Goal: Information Seeking & Learning: Learn about a topic

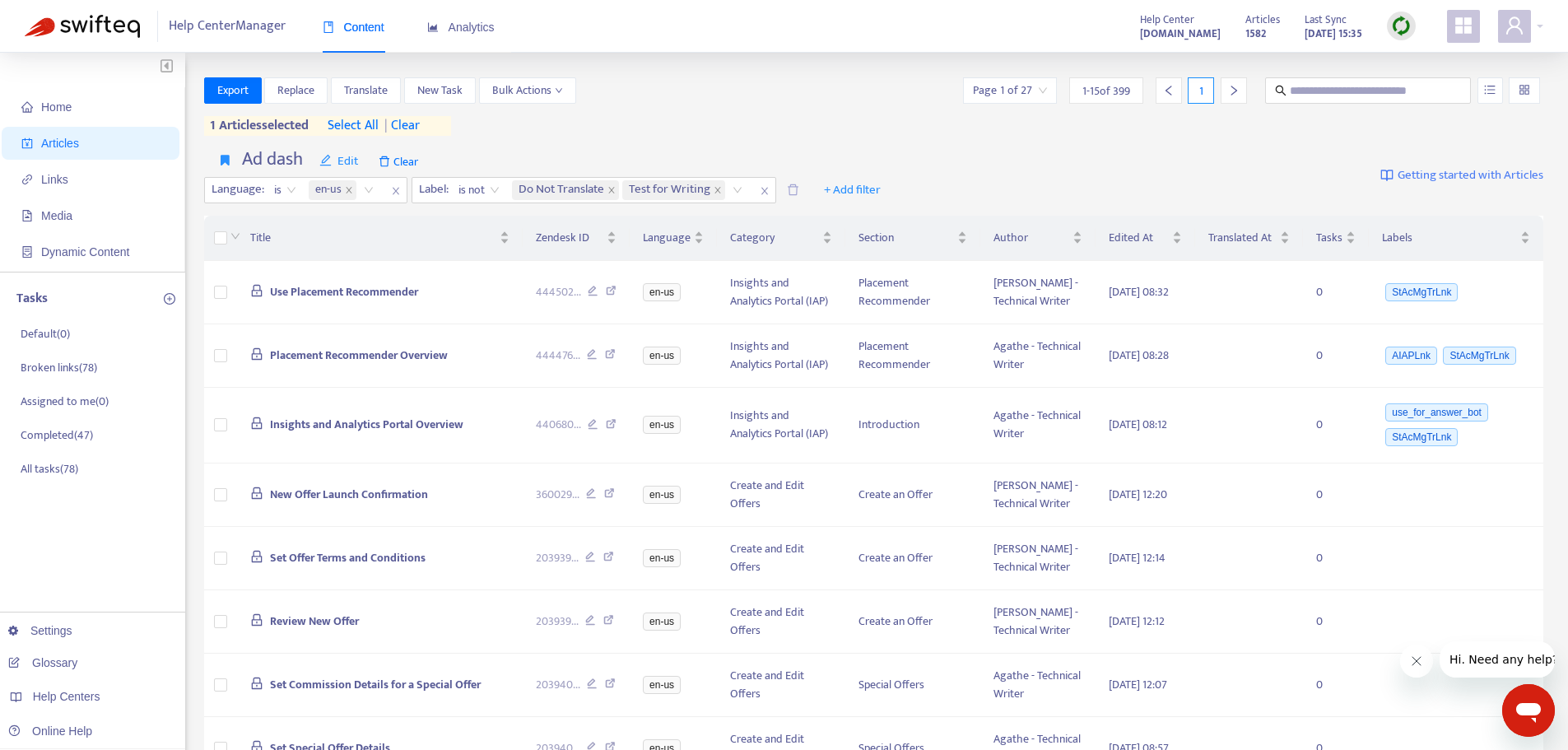
click at [411, 126] on span "| clear" at bounding box center [399, 126] width 42 height 19
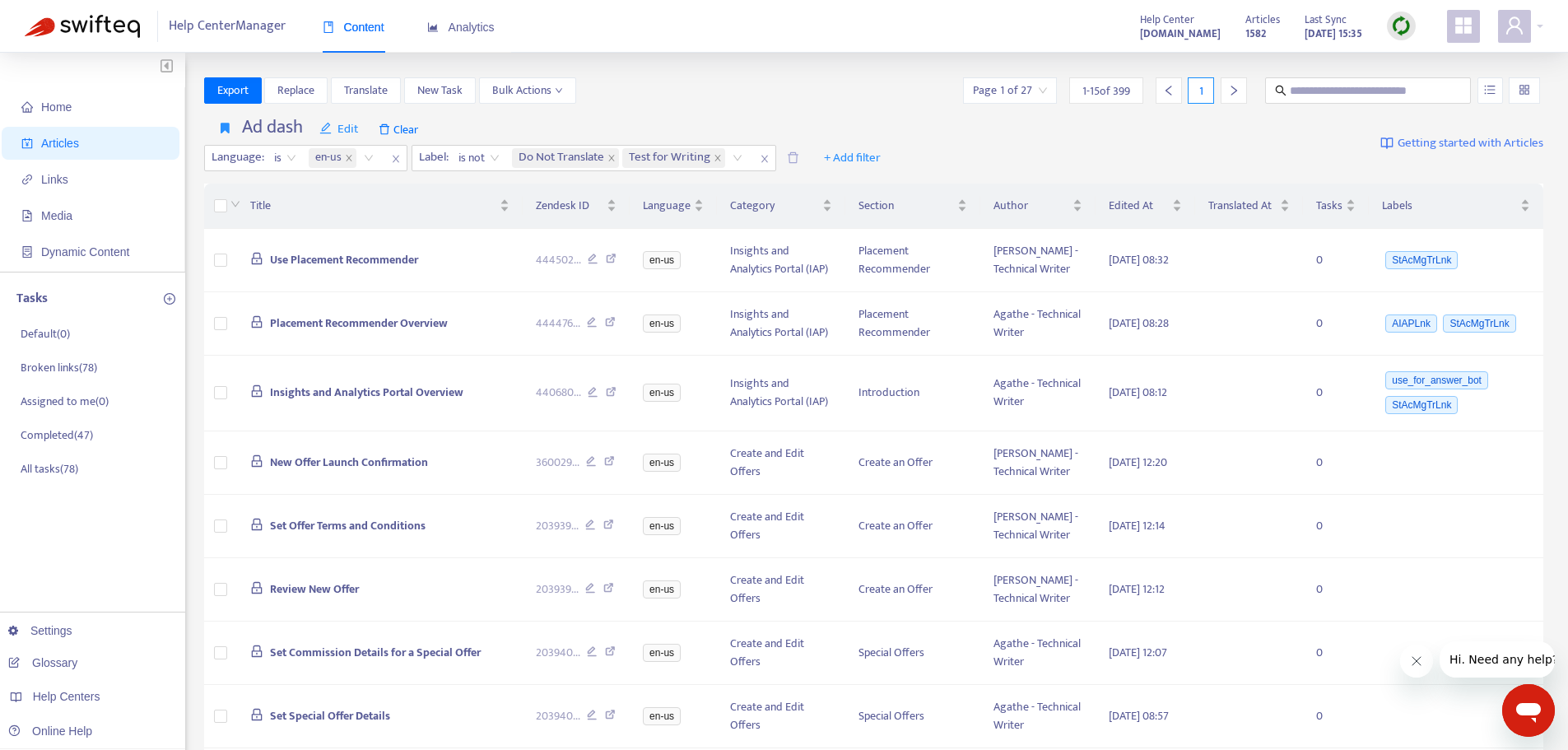
click at [1395, 22] on img at bounding box center [1401, 25] width 20 height 20
click at [1400, 68] on link "Quick Sync" at bounding box center [1435, 60] width 70 height 19
click at [256, 590] on link "[DOMAIN_NAME]" at bounding box center [260, 595] width 111 height 14
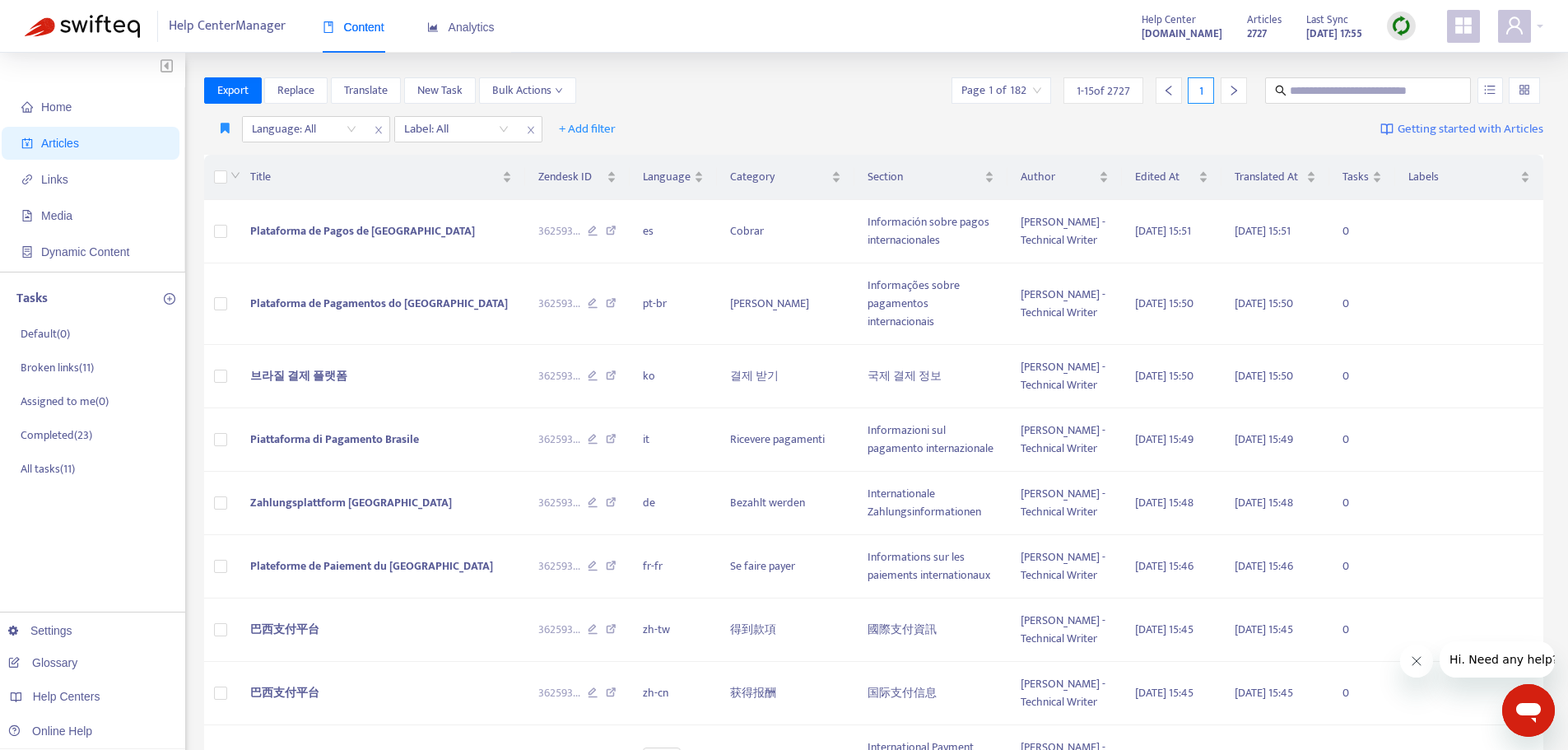
click at [1406, 19] on img at bounding box center [1401, 25] width 20 height 20
click at [1402, 59] on link "Quick Sync" at bounding box center [1435, 60] width 70 height 19
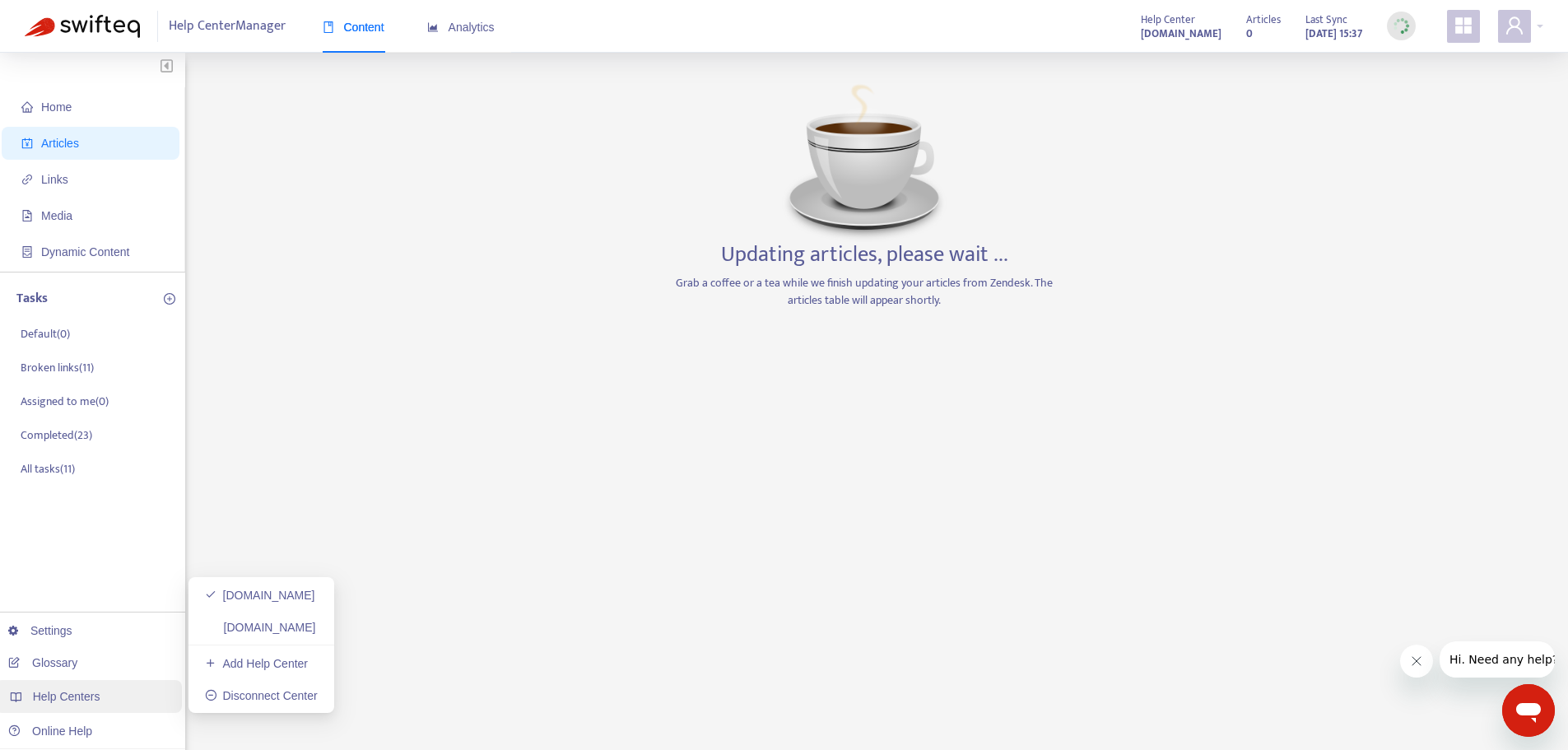
click at [103, 696] on div "Help Centers" at bounding box center [88, 697] width 186 height 33
click at [282, 631] on link "[DOMAIN_NAME]" at bounding box center [260, 628] width 111 height 14
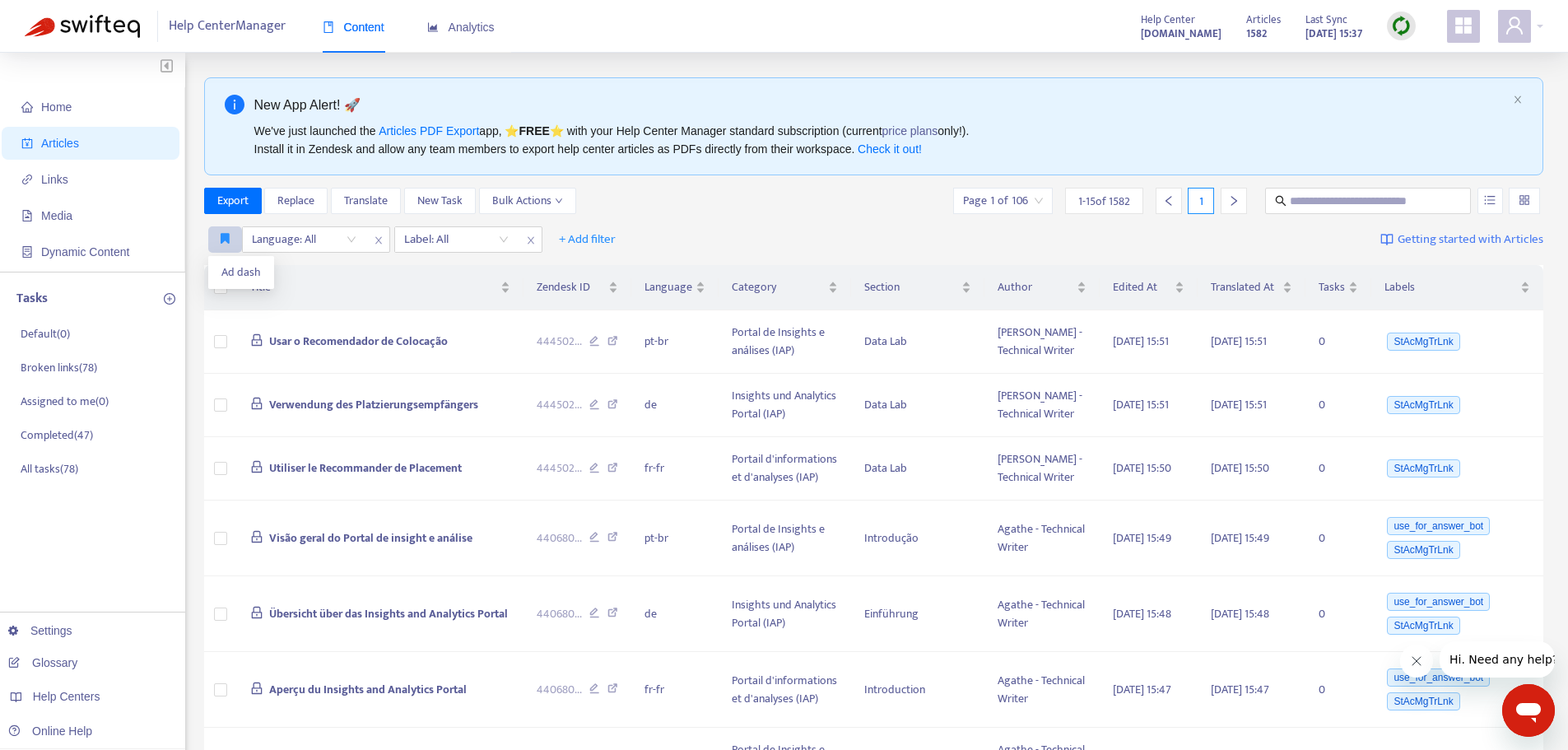
click at [216, 244] on button "button" at bounding box center [225, 239] width 34 height 26
click at [230, 272] on span "Ad dash" at bounding box center [241, 273] width 40 height 18
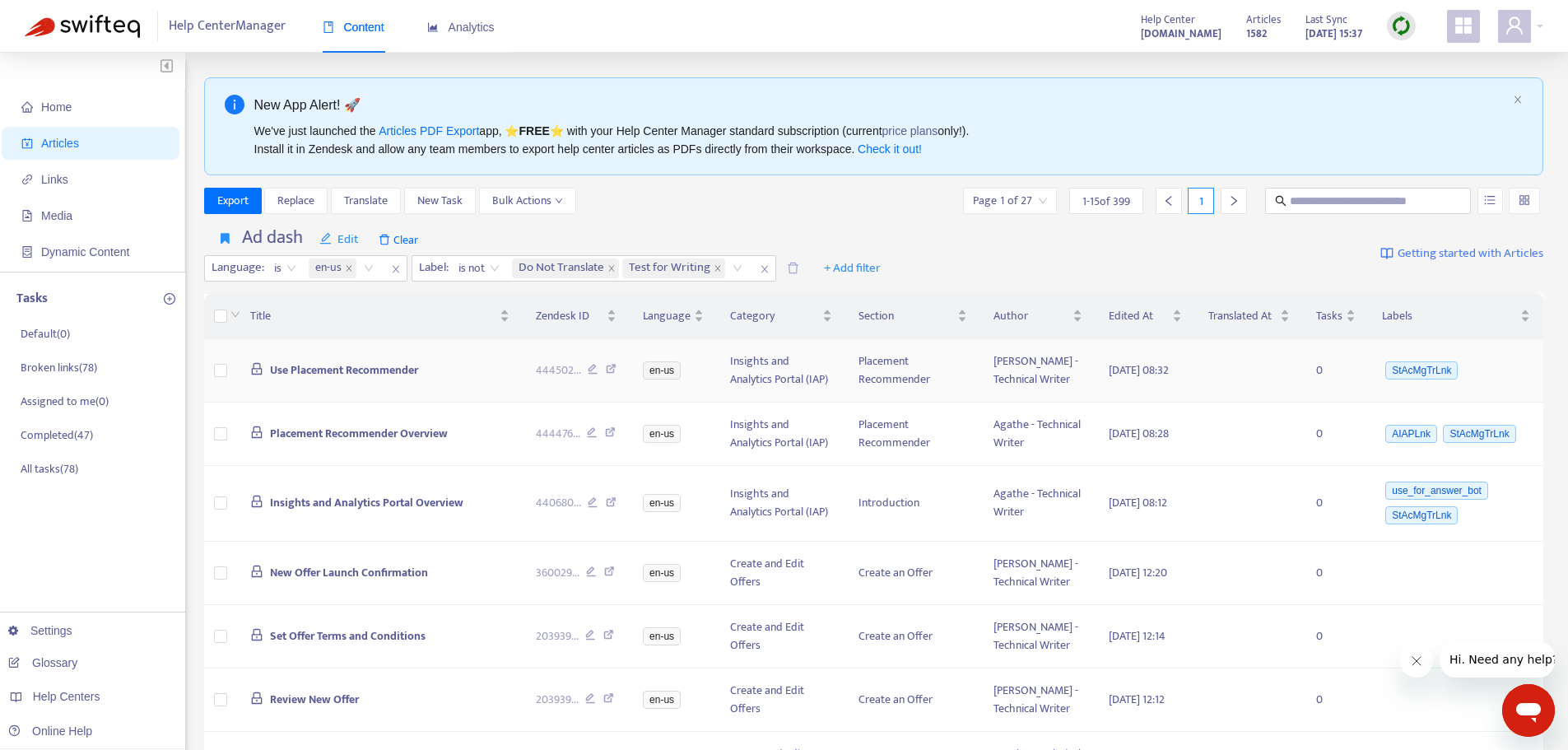
click at [308, 372] on span "Use Placement Recommender" at bounding box center [343, 370] width 148 height 19
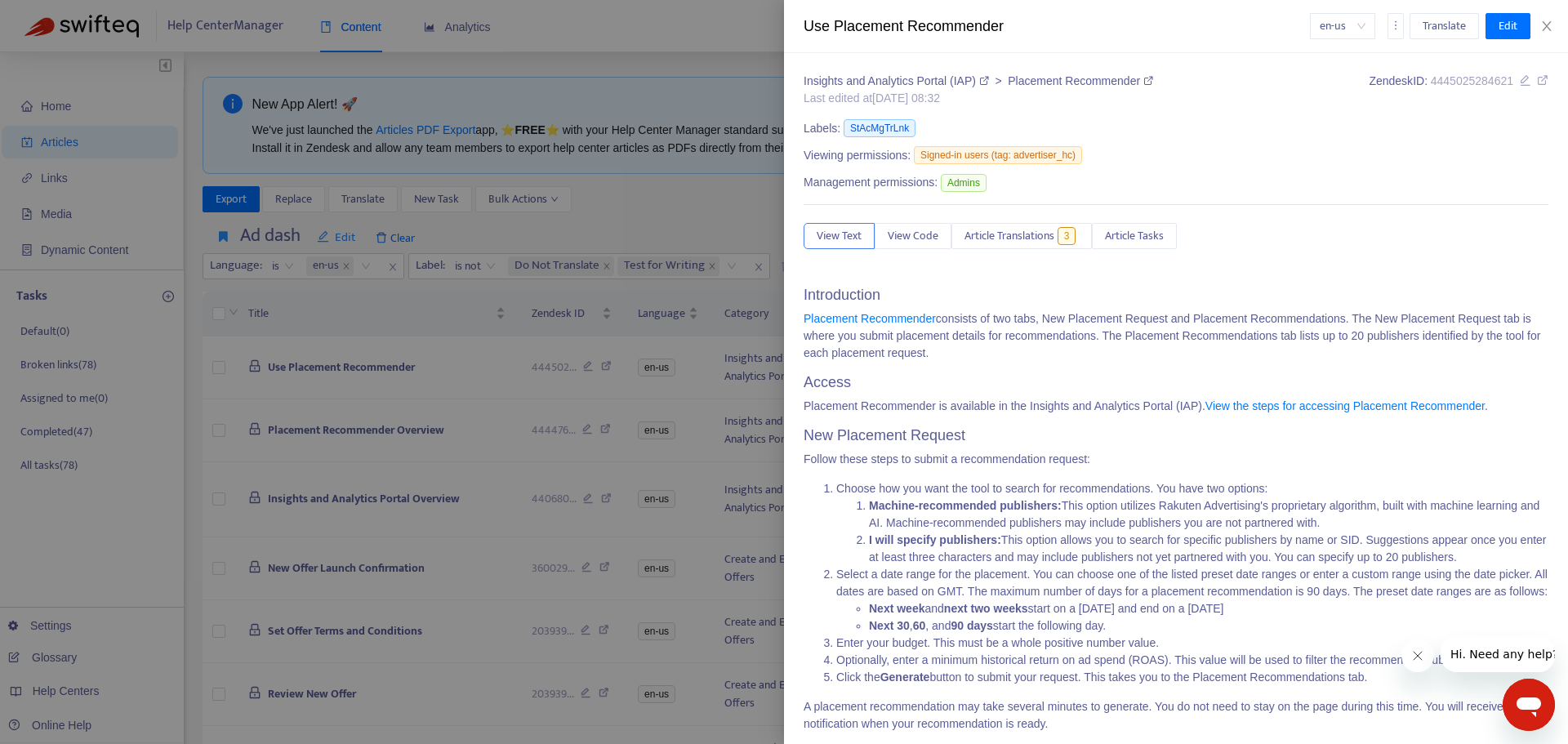
click at [1014, 238] on span "Article Translations" at bounding box center [1009, 236] width 90 height 18
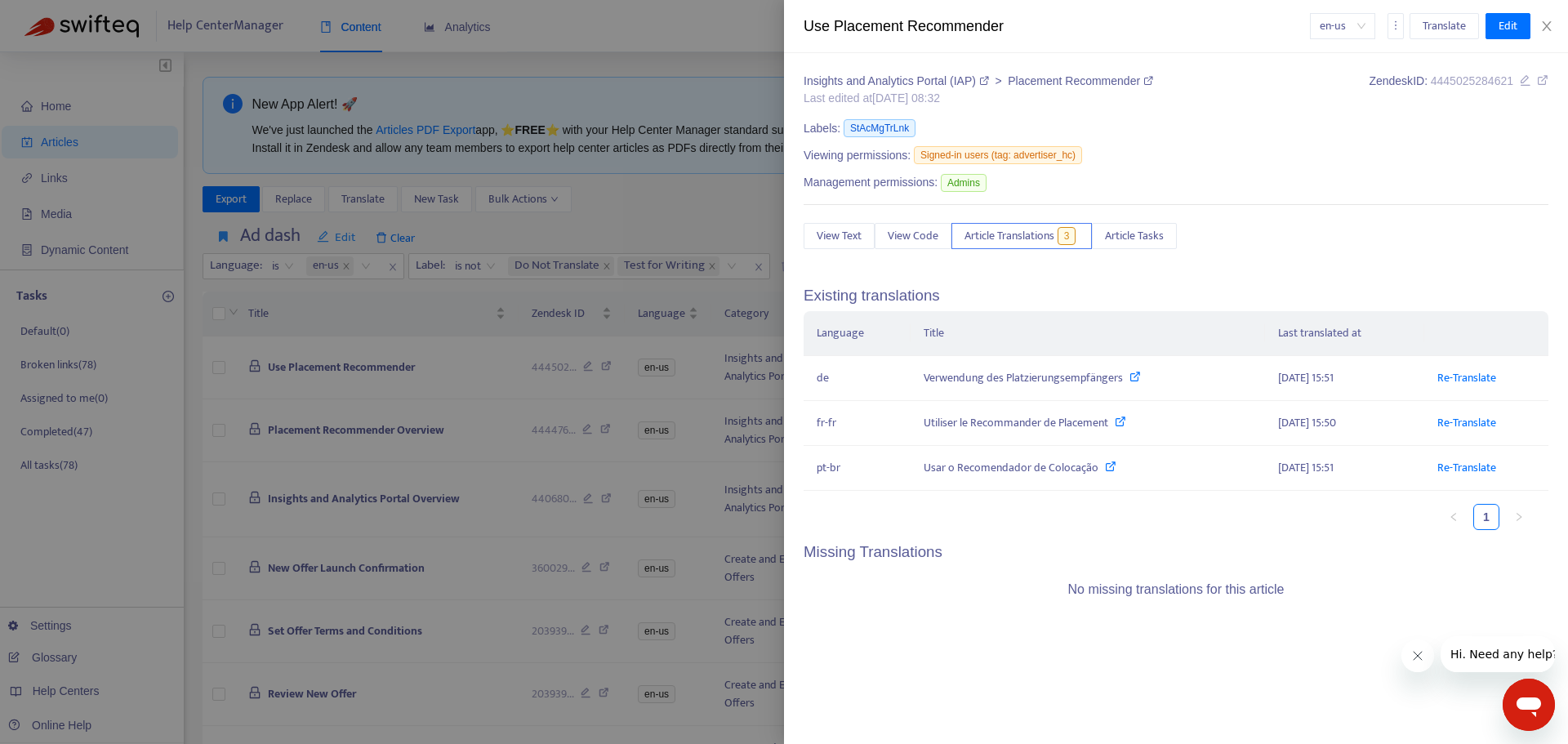
click at [168, 539] on div at bounding box center [784, 372] width 1568 height 744
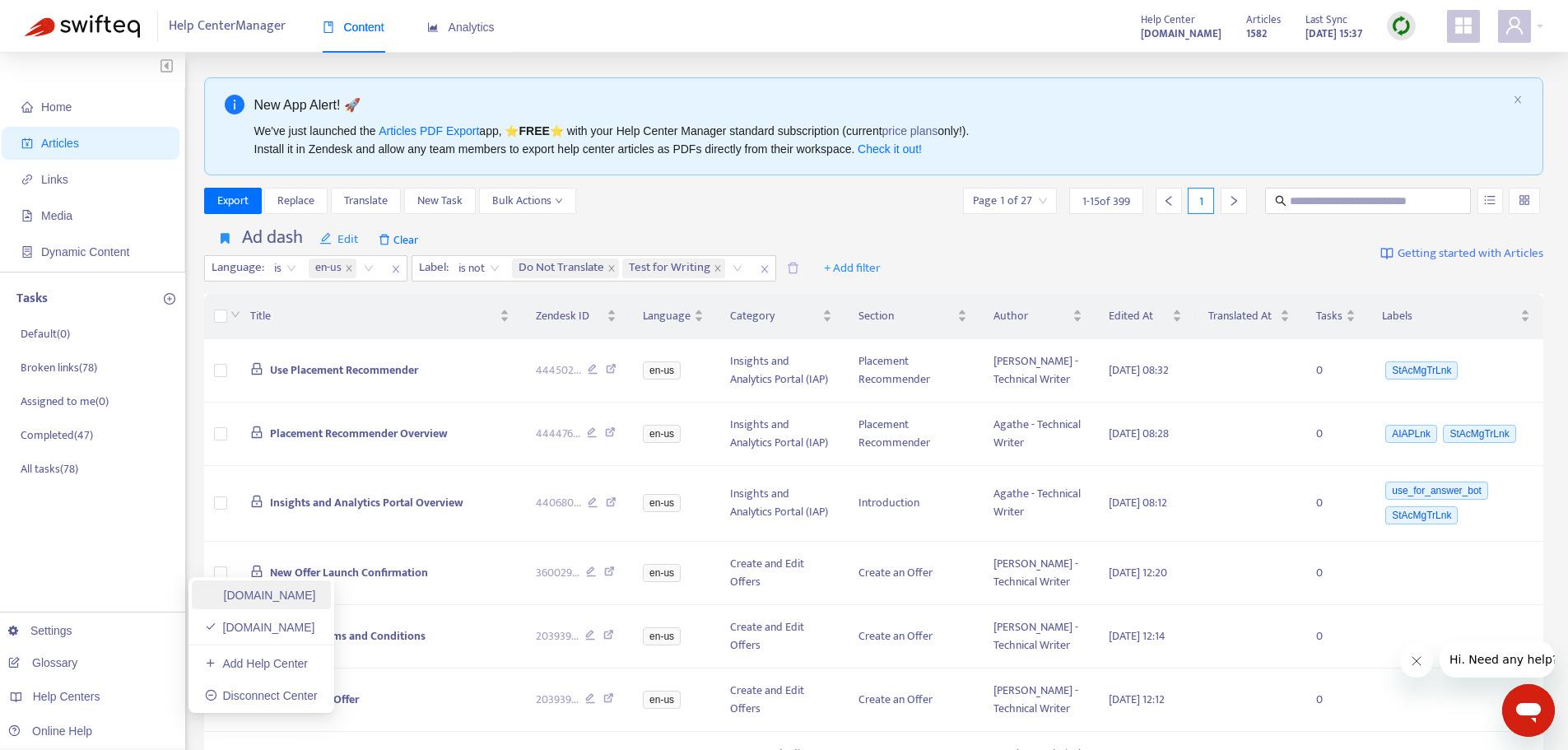
click at [275, 602] on link "[DOMAIN_NAME]" at bounding box center [260, 595] width 111 height 14
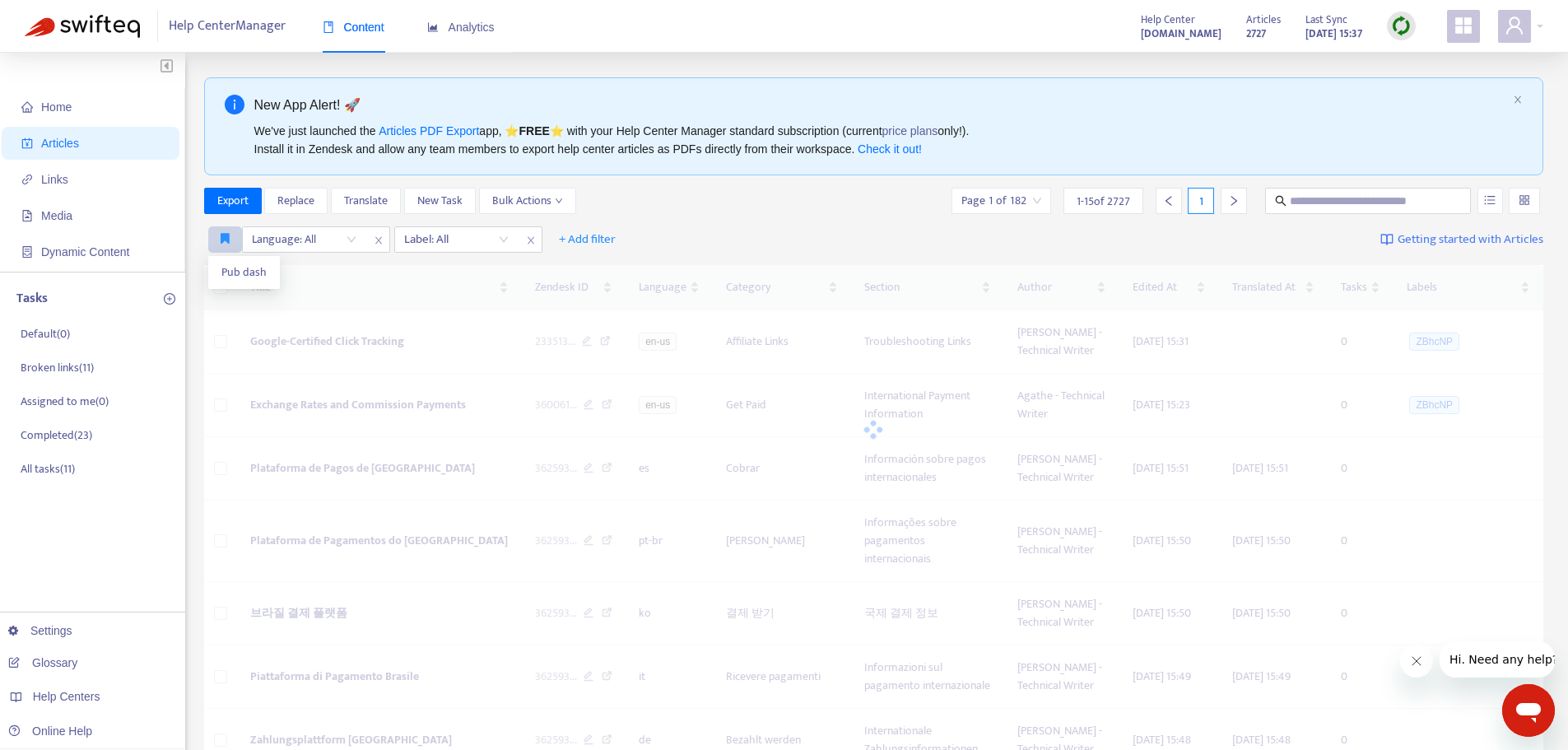
click at [220, 238] on icon "button" at bounding box center [224, 238] width 9 height 13
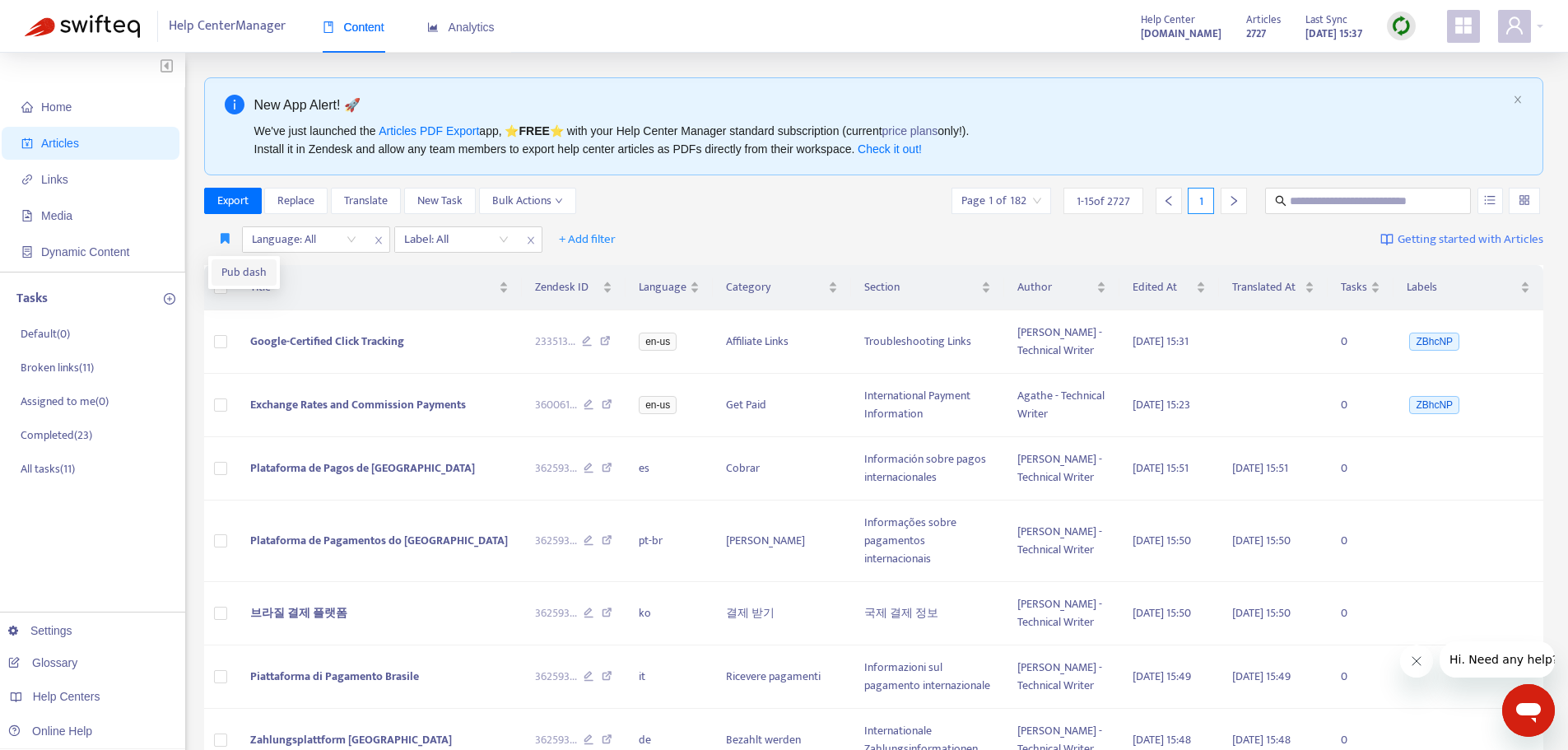
click at [228, 269] on span "Pub dash" at bounding box center [243, 273] width 45 height 18
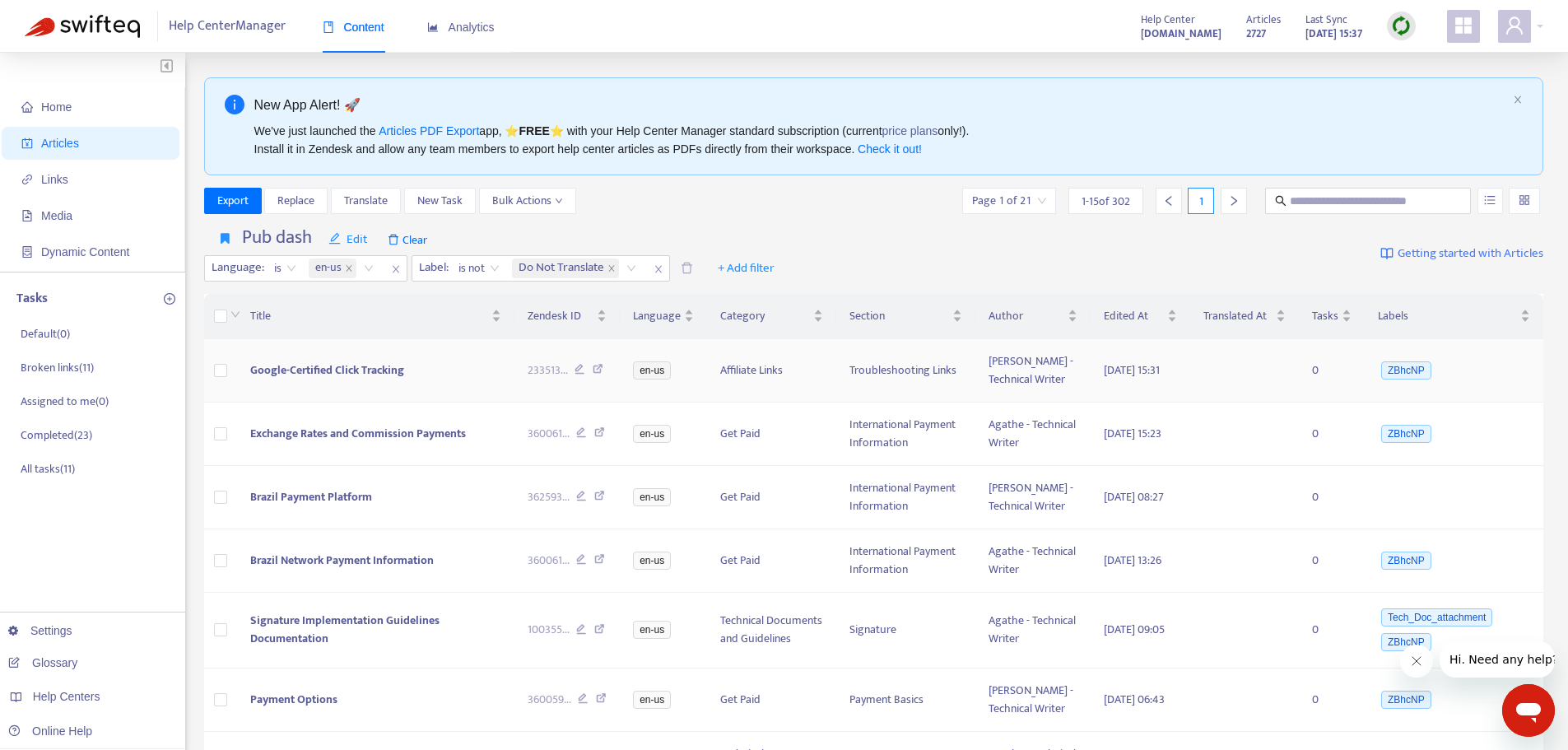
click at [320, 380] on span "Google-Certified Click Tracking" at bounding box center [327, 370] width 154 height 19
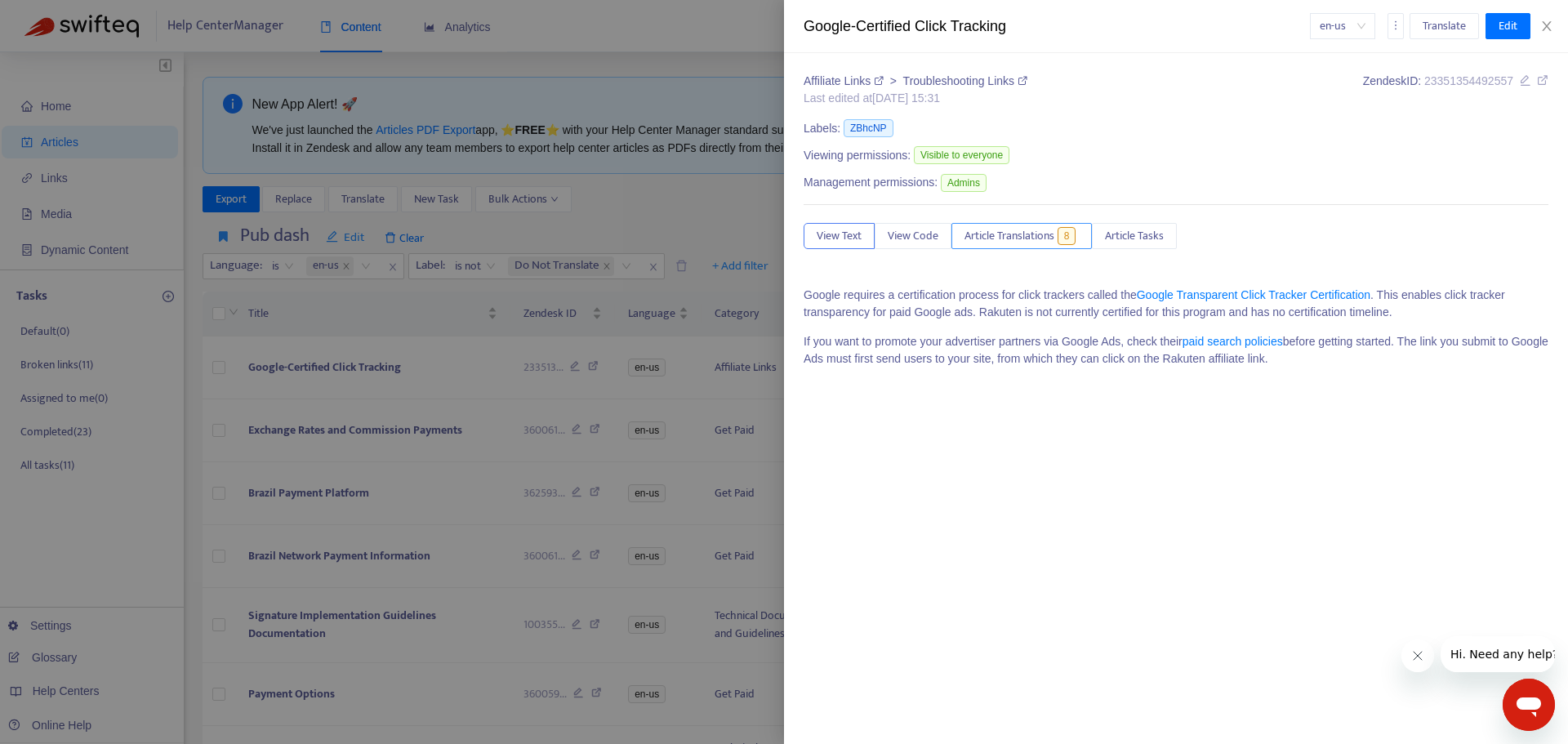
click at [1014, 238] on span "Article Translations" at bounding box center [1009, 236] width 90 height 18
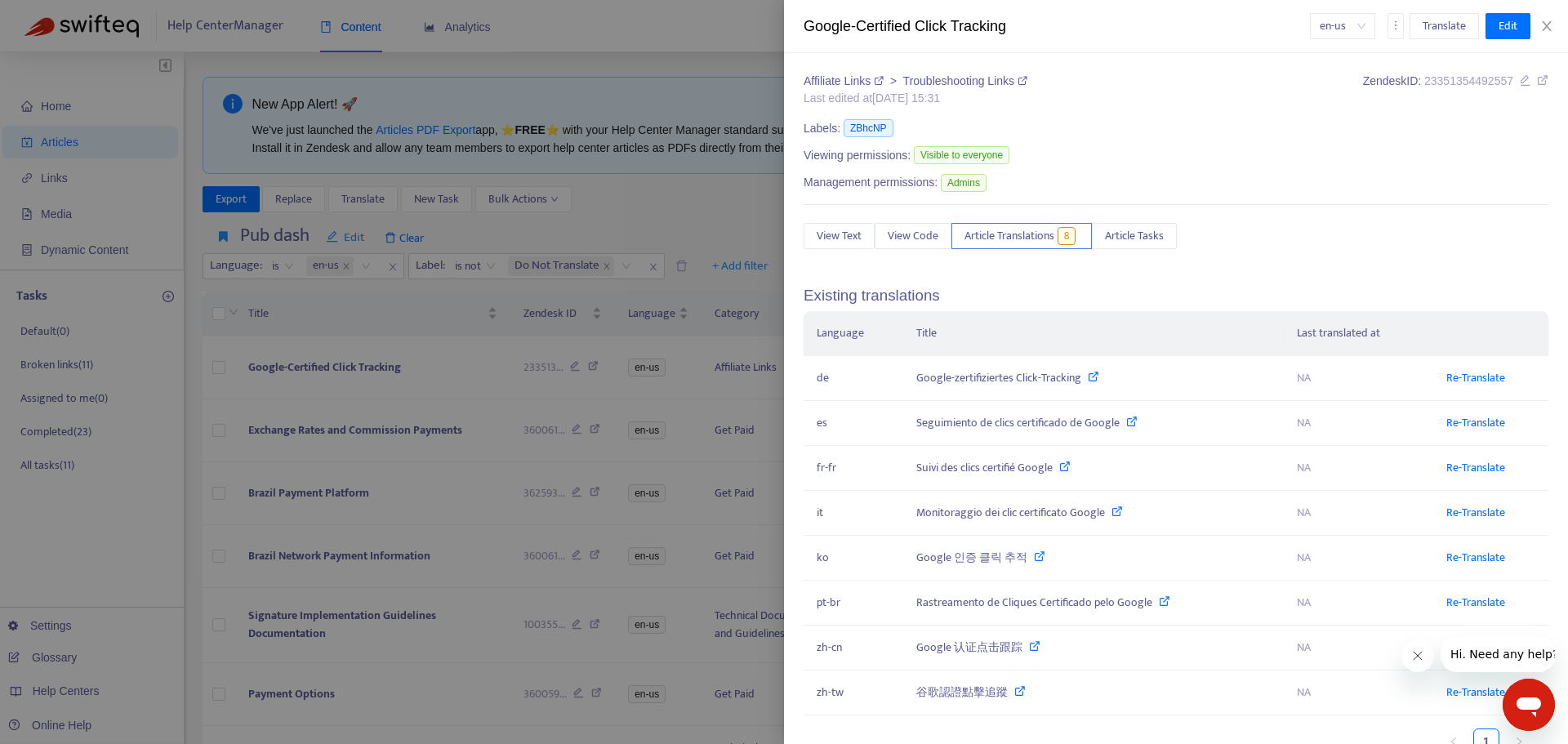
click at [298, 444] on div at bounding box center [784, 372] width 1568 height 744
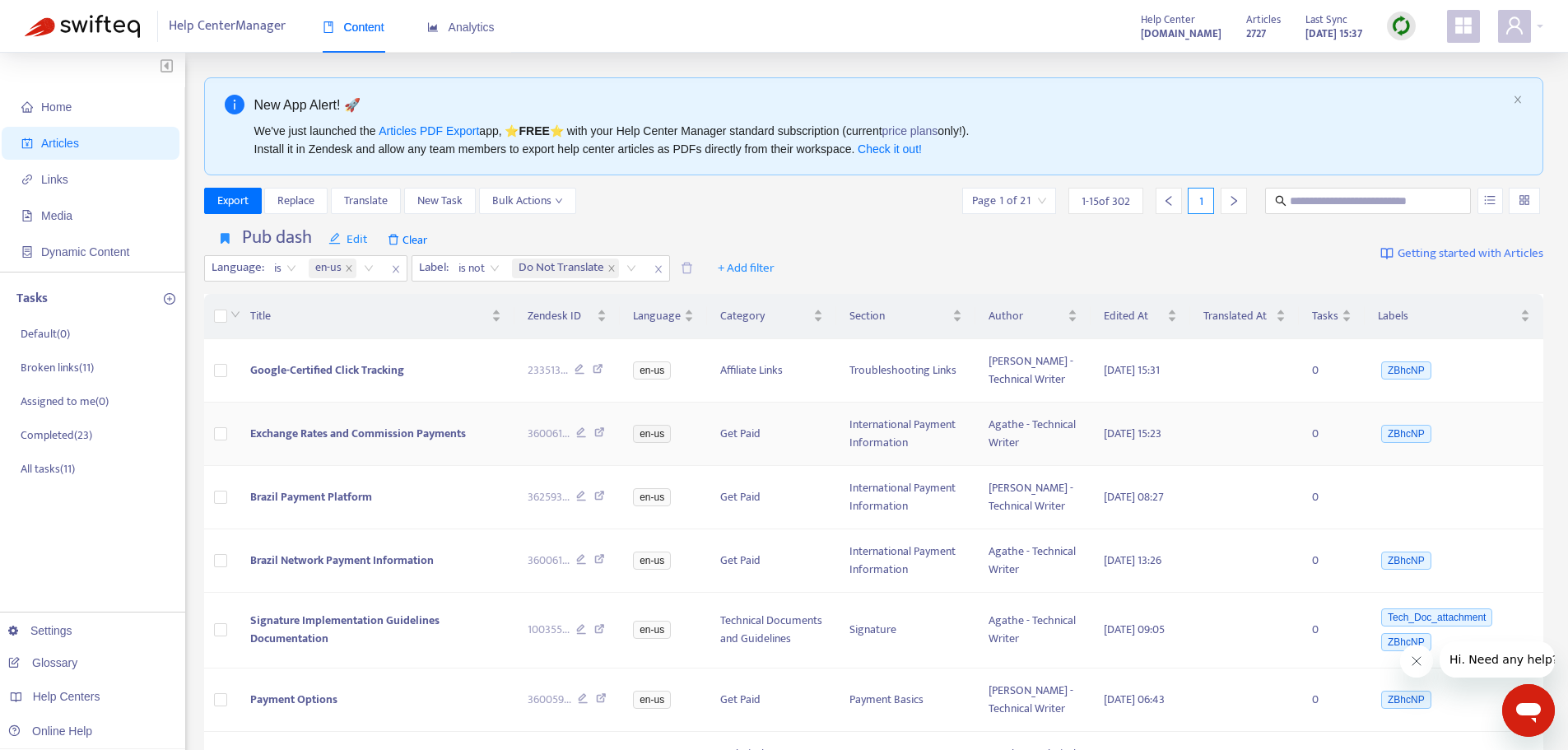
click at [316, 443] on span "Exchange Rates and Commission Payments" at bounding box center [357, 434] width 215 height 19
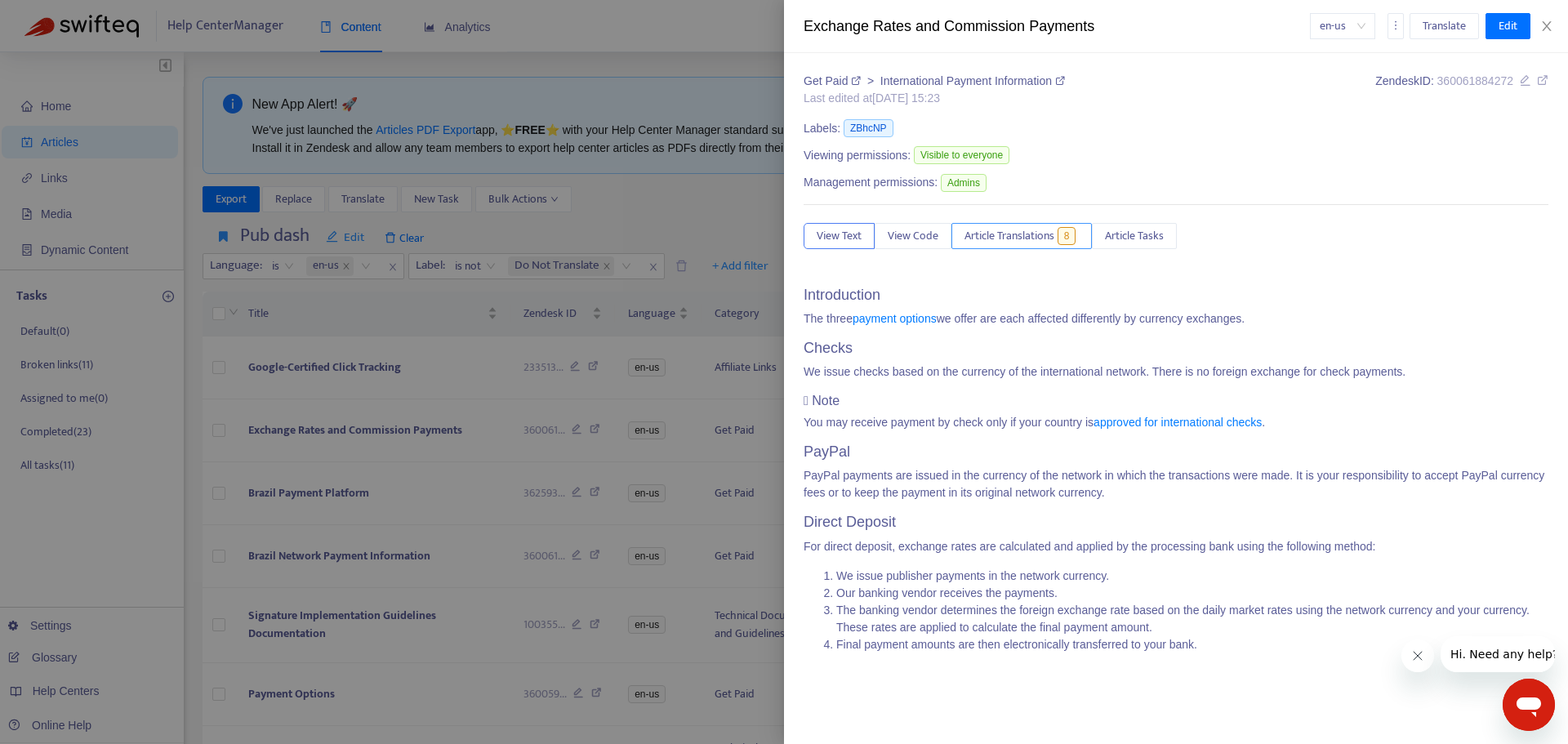
click at [1036, 241] on span "Article Translations" at bounding box center [1009, 236] width 90 height 18
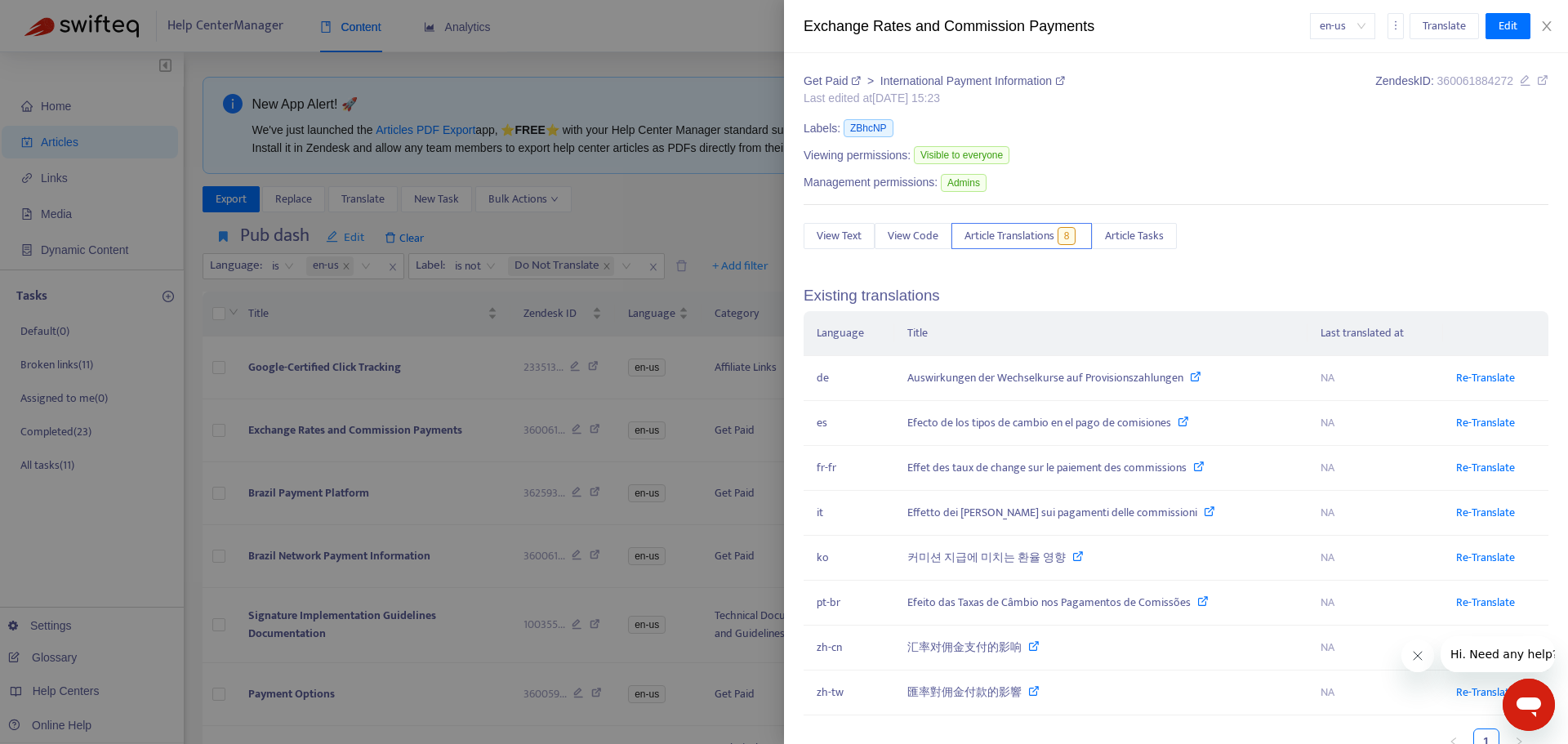
click at [301, 511] on div at bounding box center [784, 372] width 1568 height 744
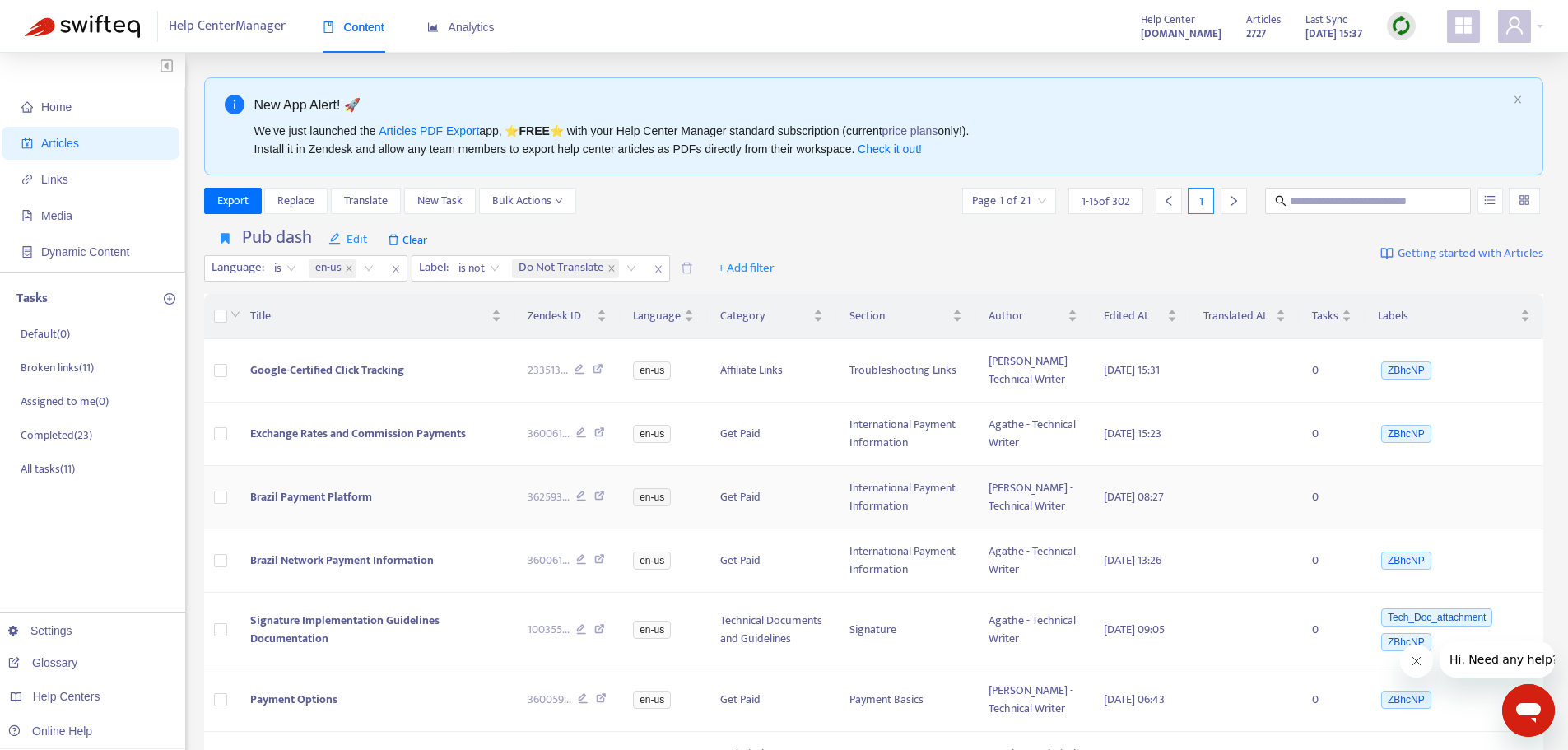
click at [312, 530] on td "Brazil Payment Platform" at bounding box center [375, 498] width 276 height 64
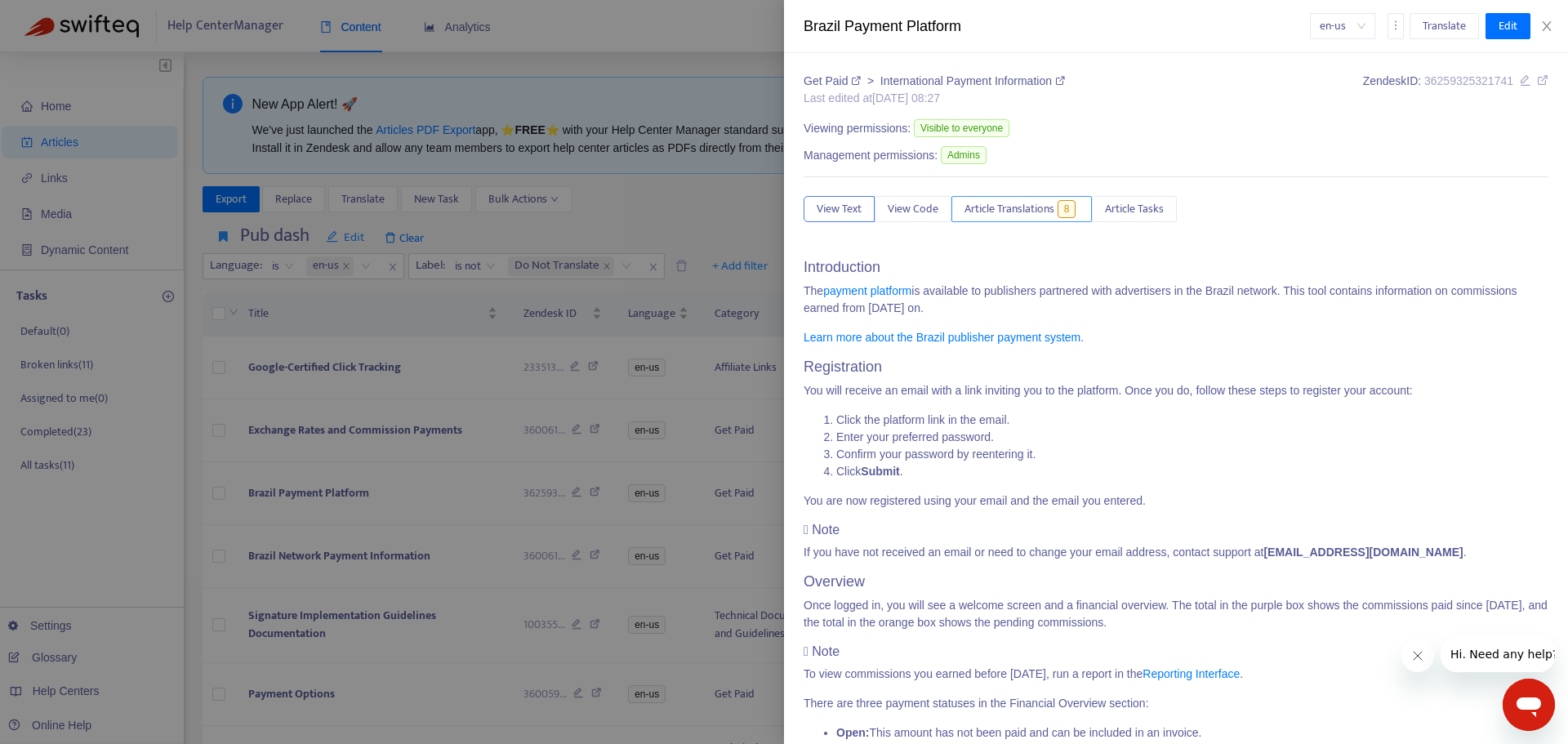
click at [1049, 210] on span "Article Translations" at bounding box center [1009, 209] width 90 height 18
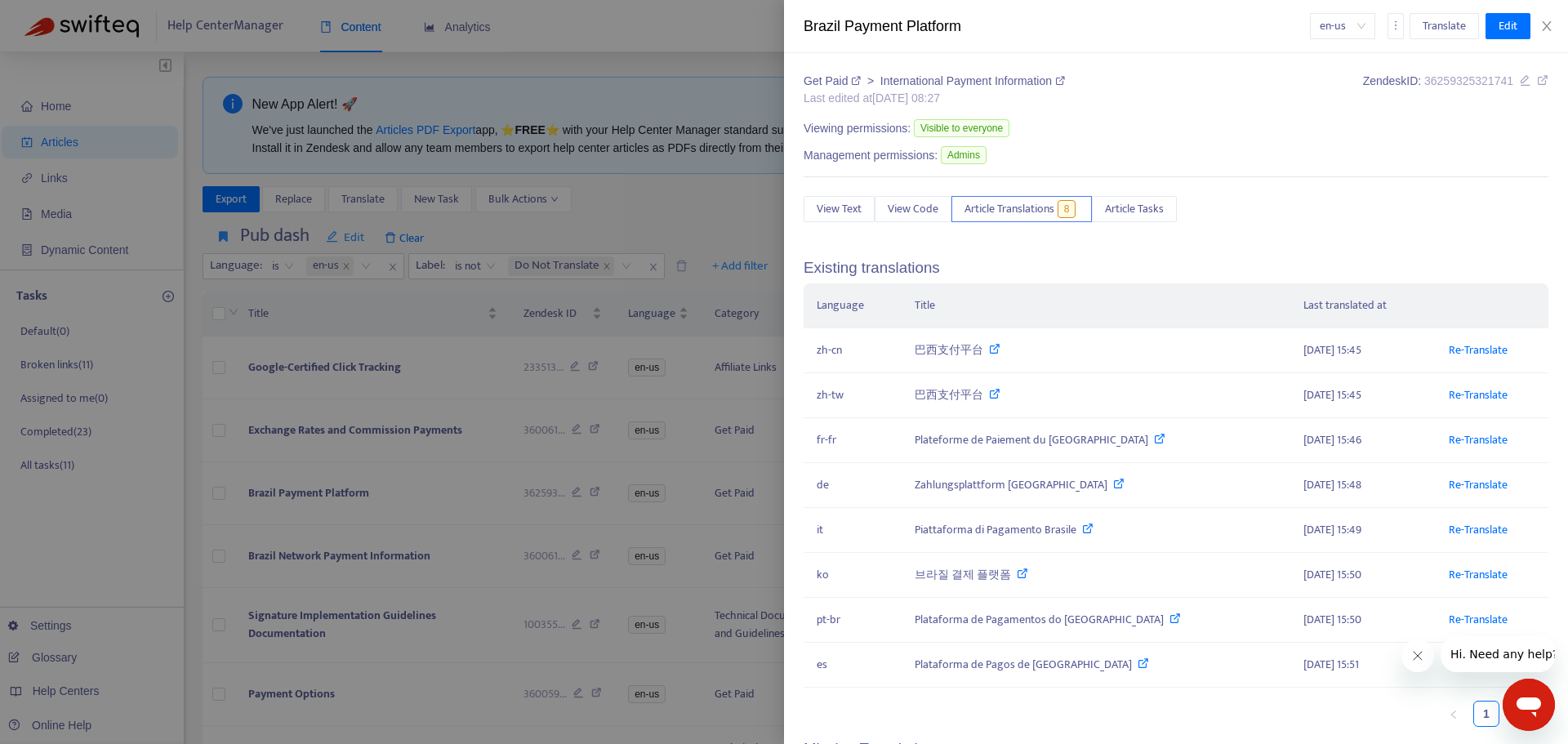
click at [405, 374] on div at bounding box center [784, 372] width 1568 height 744
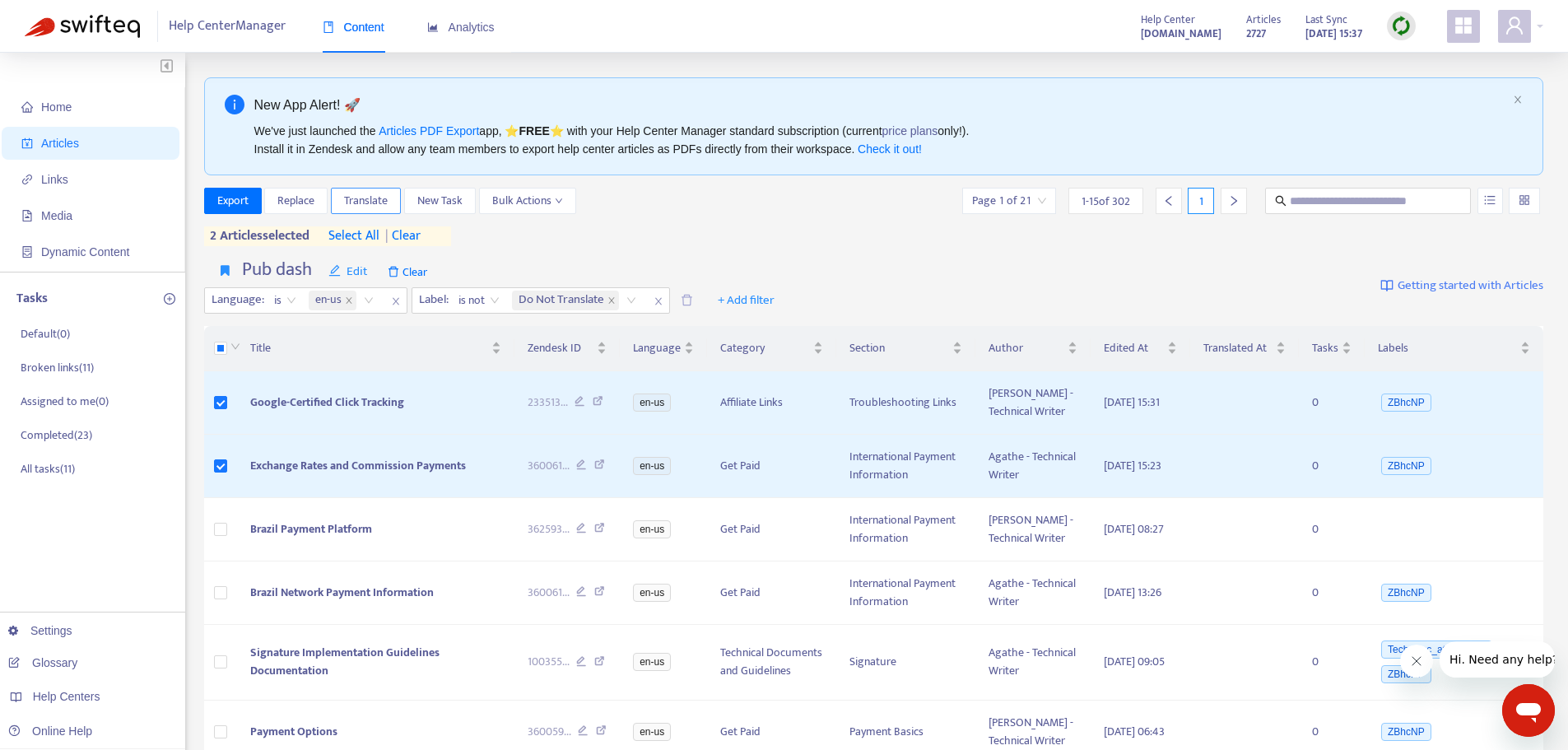
click at [370, 195] on span "Translate" at bounding box center [365, 201] width 43 height 18
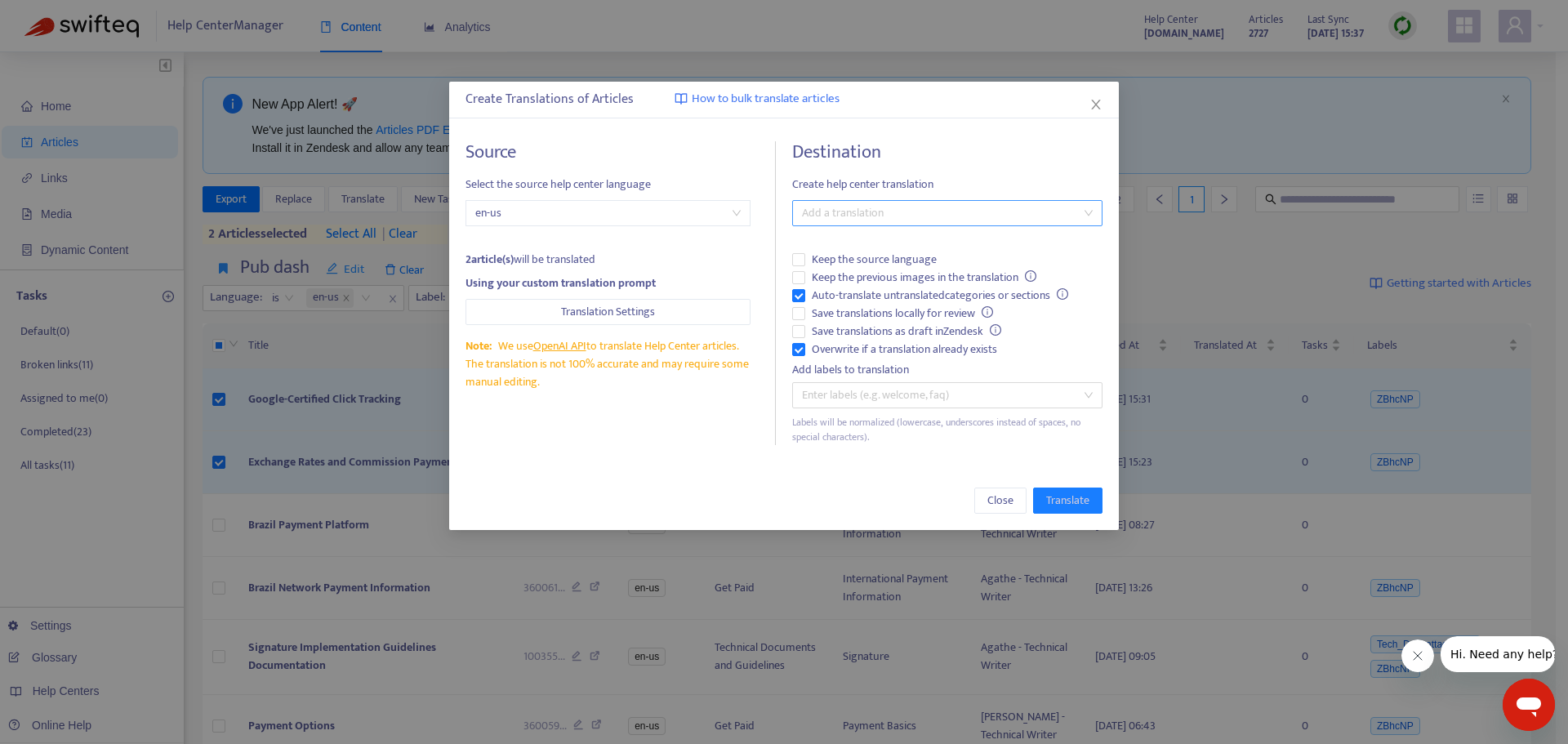
drag, startPoint x: 894, startPoint y: 207, endPoint x: 897, endPoint y: 222, distance: 15.3
click at [896, 212] on div at bounding box center [939, 213] width 286 height 19
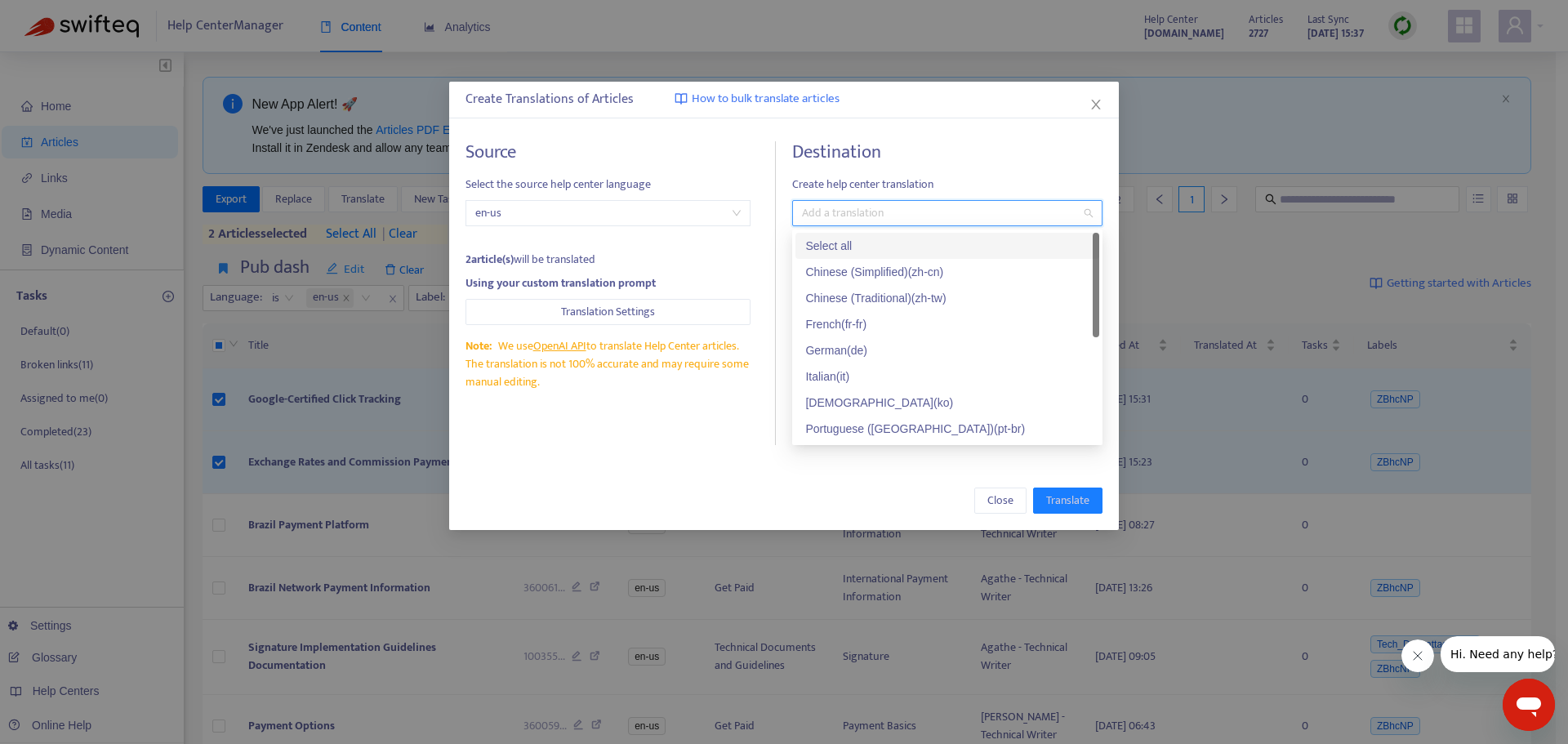
click at [892, 244] on div "Select all" at bounding box center [947, 245] width 285 height 18
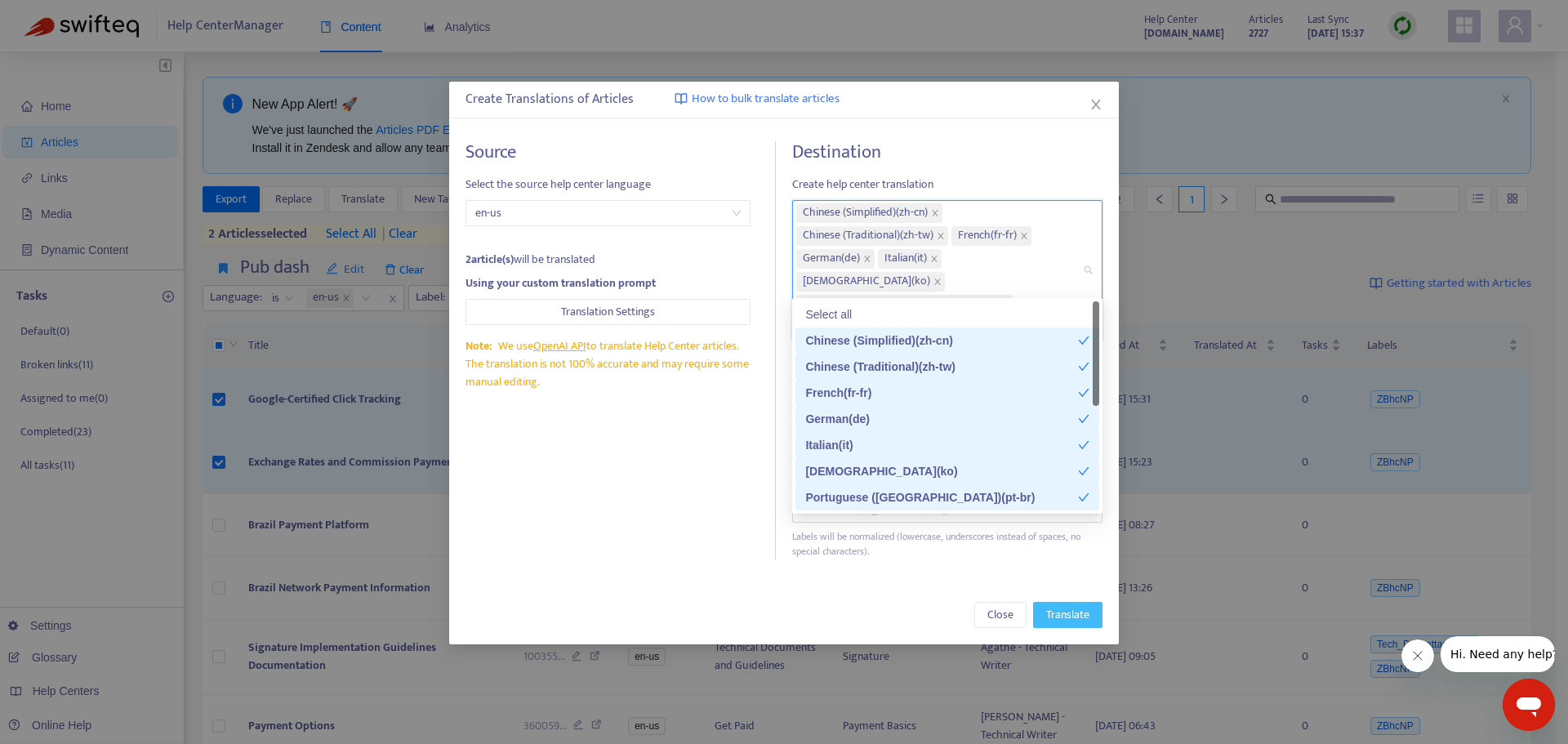
click at [1052, 606] on span "Translate" at bounding box center [1068, 615] width 43 height 18
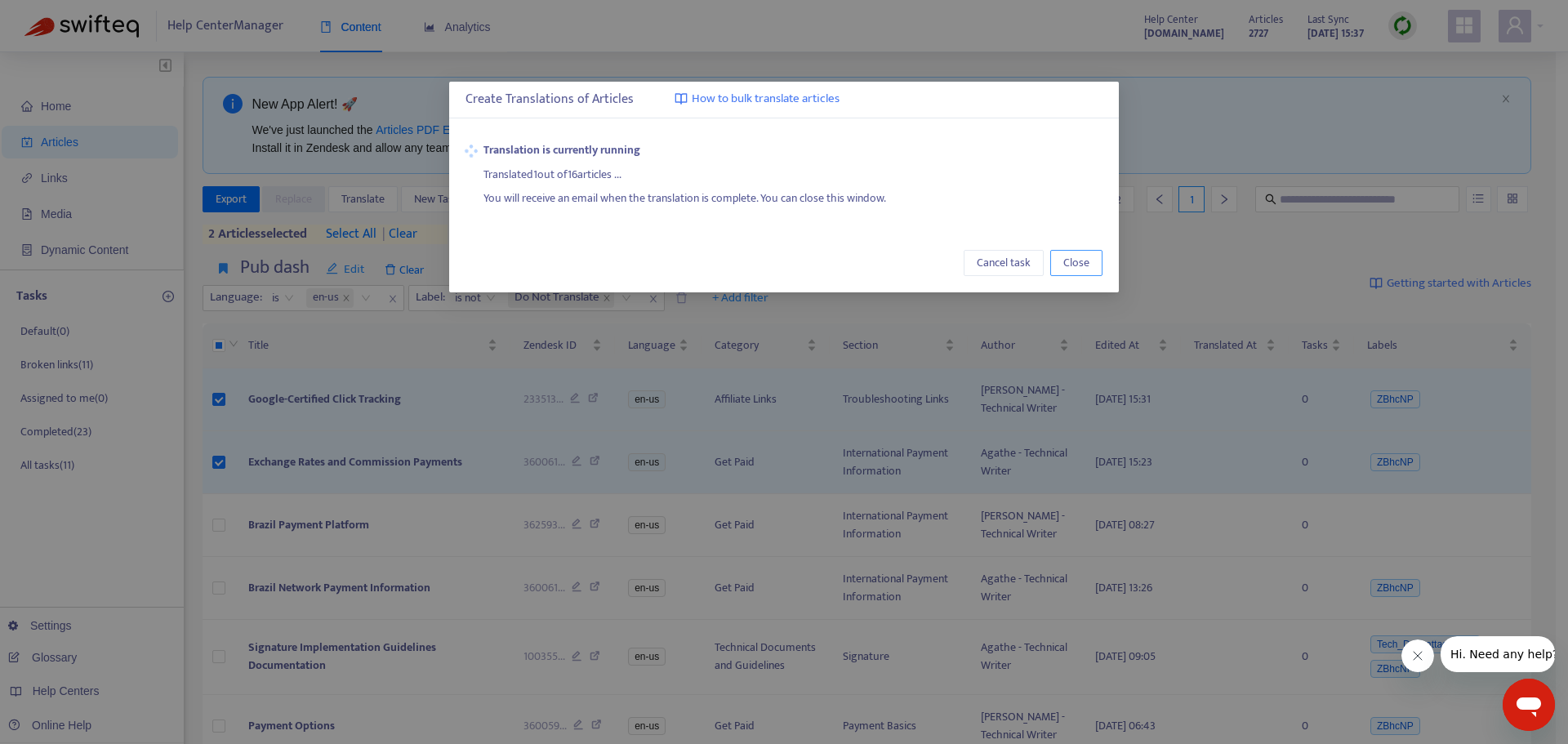
click at [1075, 263] on span "Close" at bounding box center [1075, 263] width 26 height 18
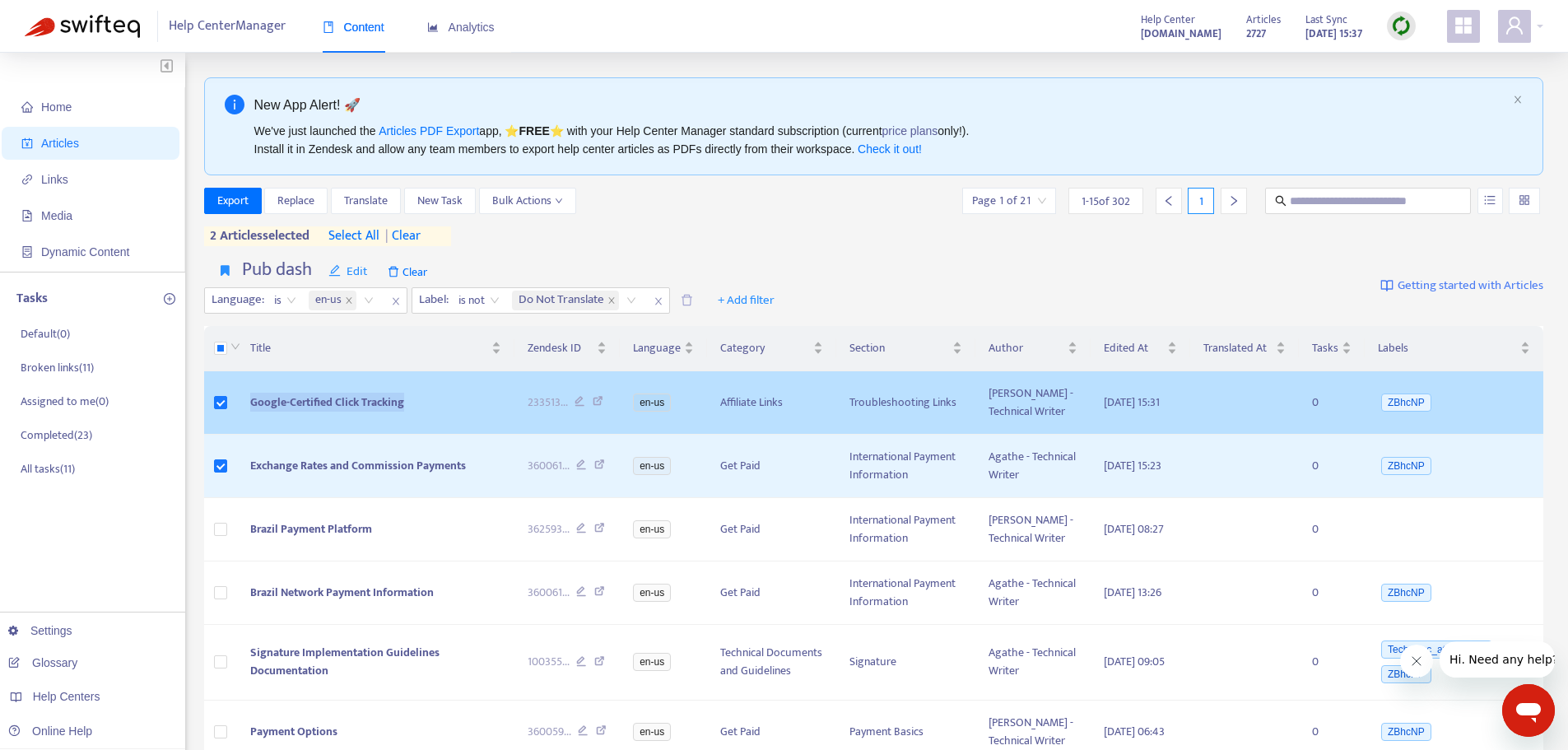
drag, startPoint x: 437, startPoint y: 410, endPoint x: 239, endPoint y: 419, distance: 198.2
click at [239, 419] on td "Google-Certified Click Tracking" at bounding box center [375, 403] width 276 height 64
copy span "Google-Certified Click Tracking"
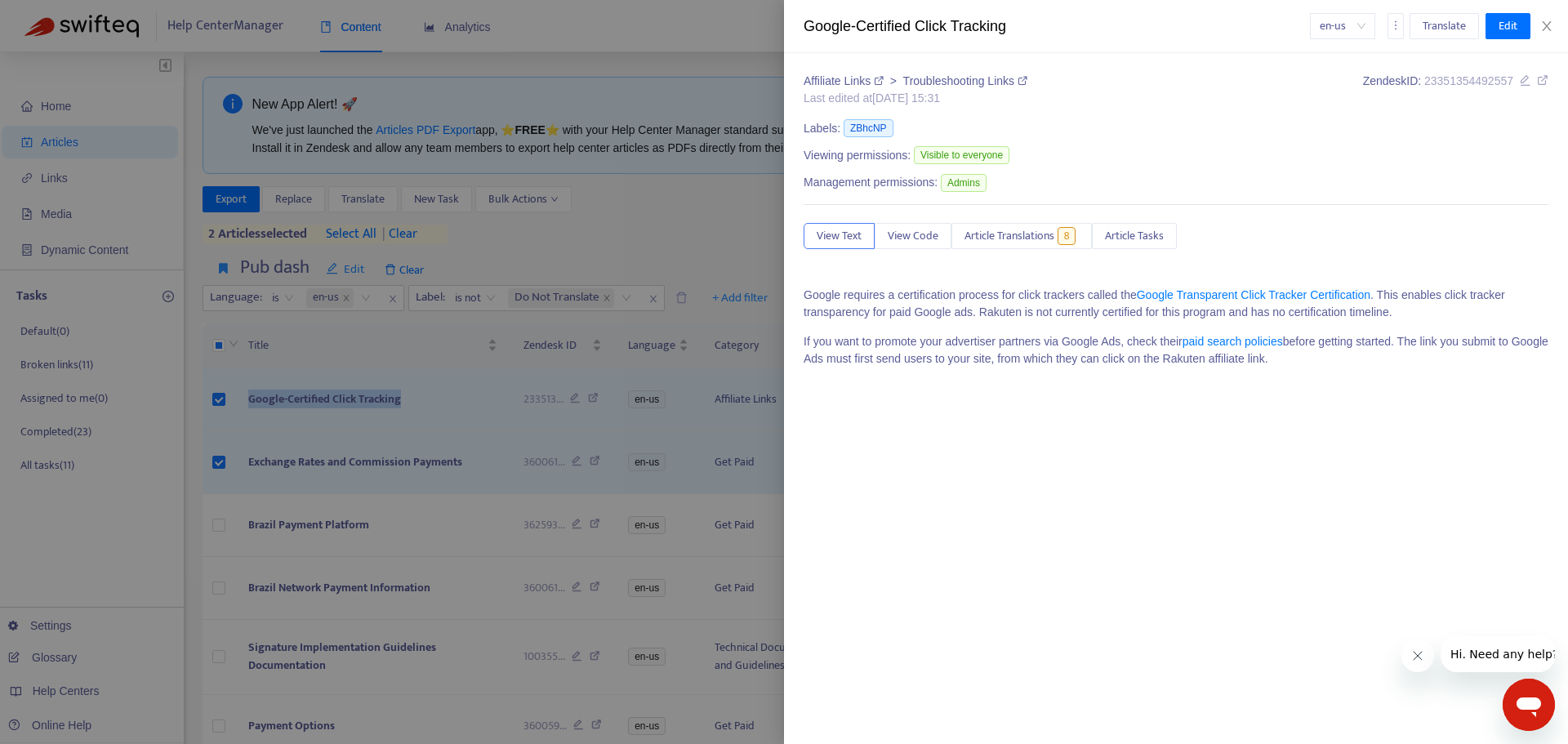
click at [415, 489] on div at bounding box center [784, 372] width 1568 height 744
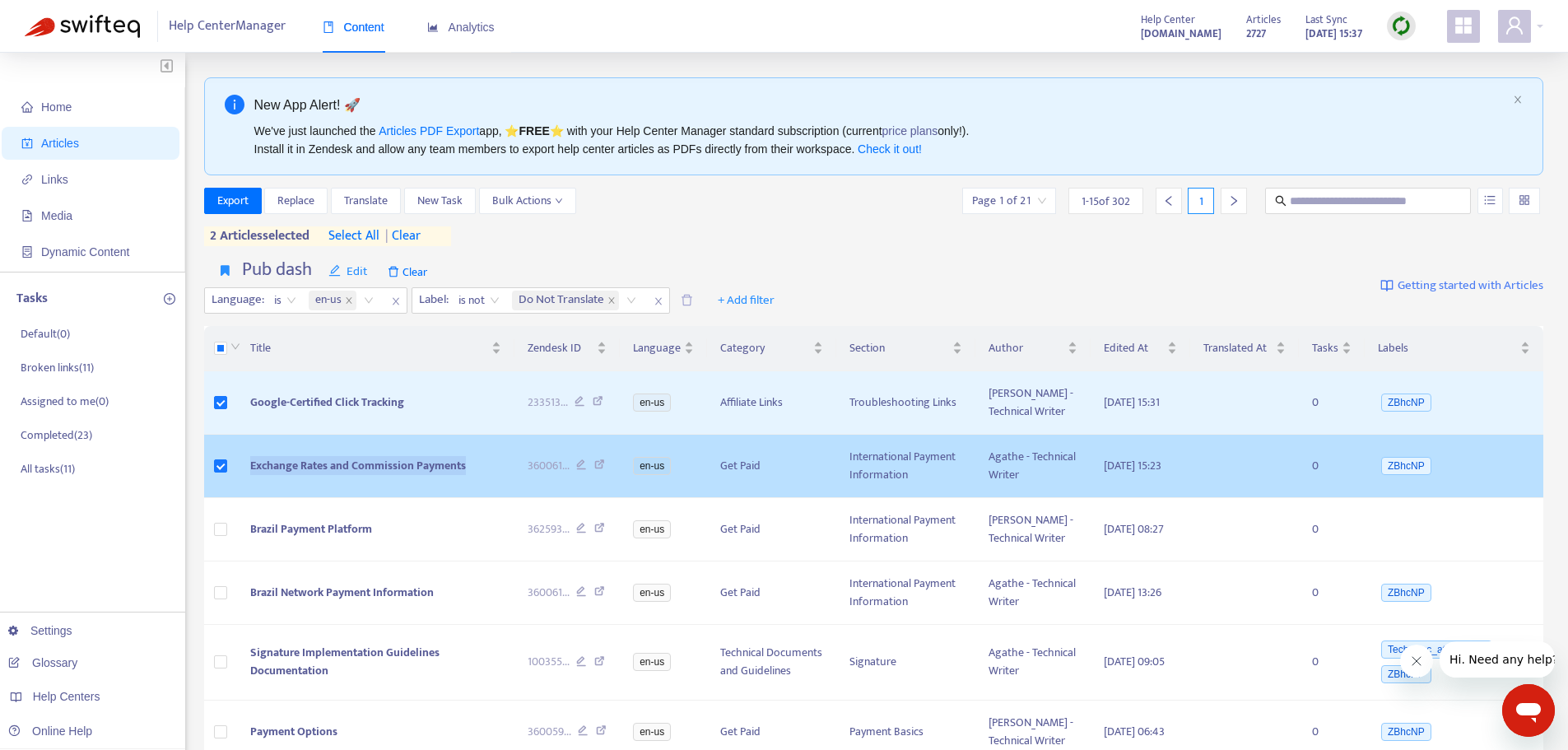
drag, startPoint x: 470, startPoint y: 491, endPoint x: 243, endPoint y: 497, distance: 227.1
click at [243, 497] on td "Exchange Rates and Commission Payments" at bounding box center [375, 467] width 276 height 64
copy span "Exchange Rates and Commission Payments"
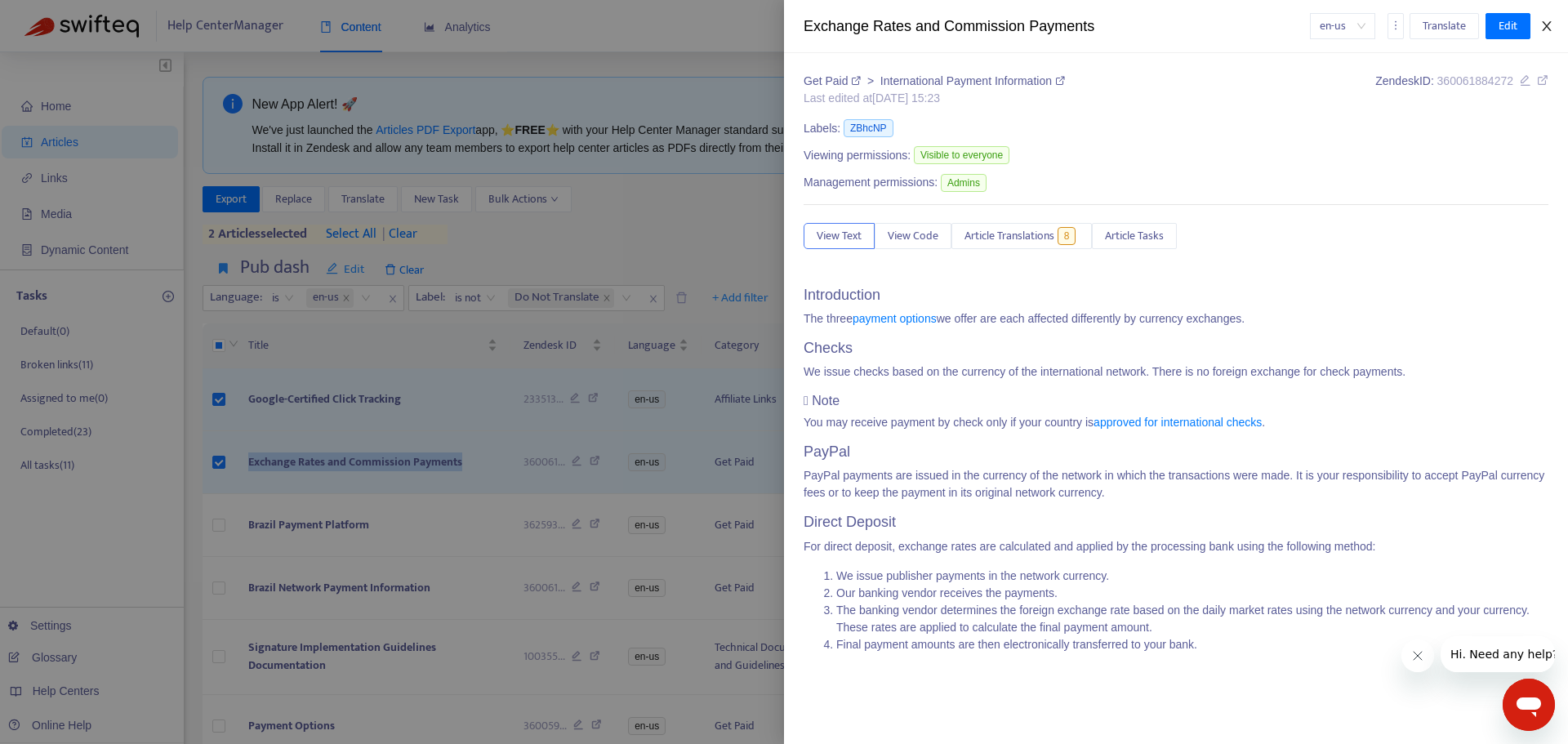
click at [1545, 24] on icon "close" at bounding box center [1546, 26] width 9 height 10
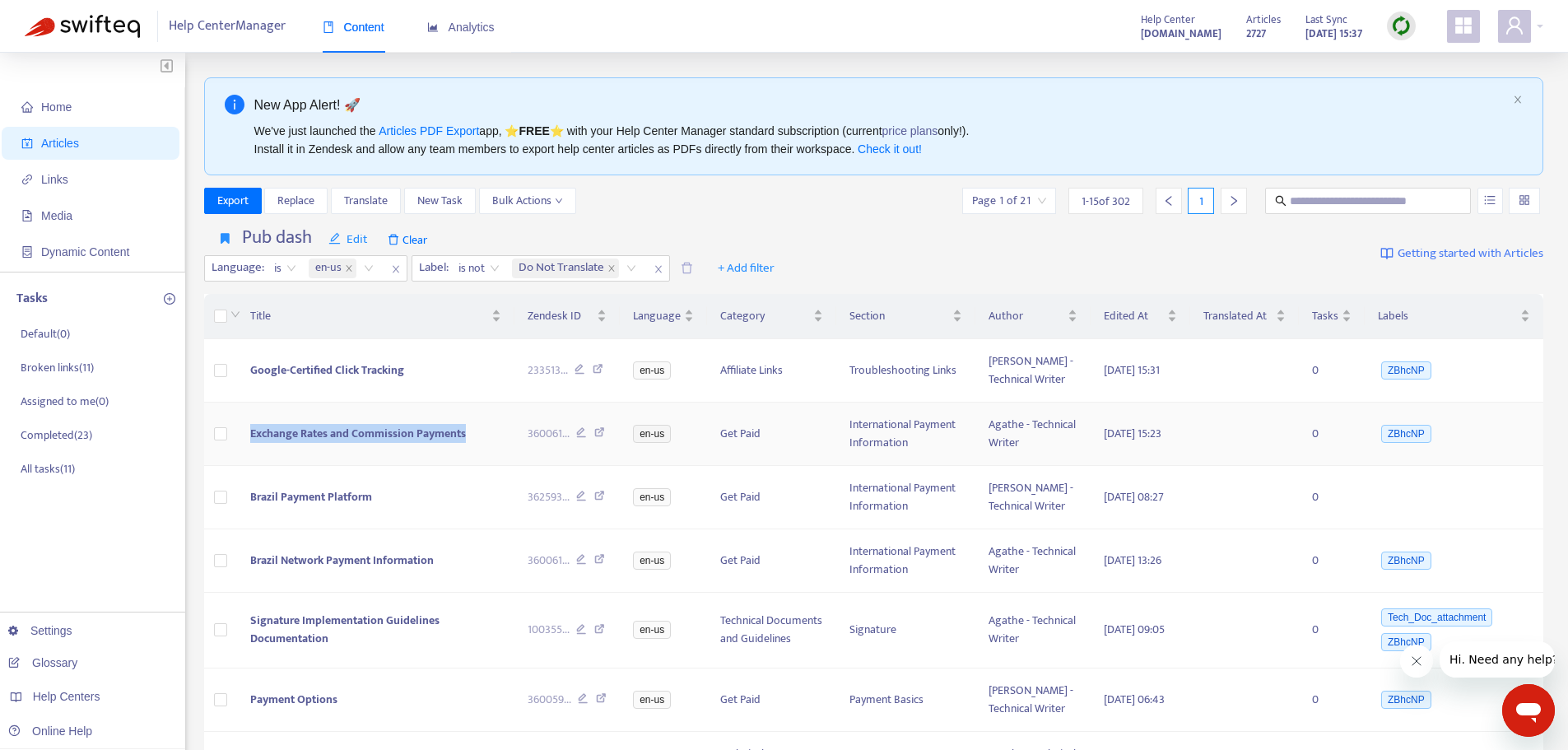
click at [360, 449] on td "Exchange Rates and Commission Payments" at bounding box center [375, 435] width 276 height 64
click at [355, 443] on span "Exchange Rates and Commission Payments" at bounding box center [357, 434] width 215 height 19
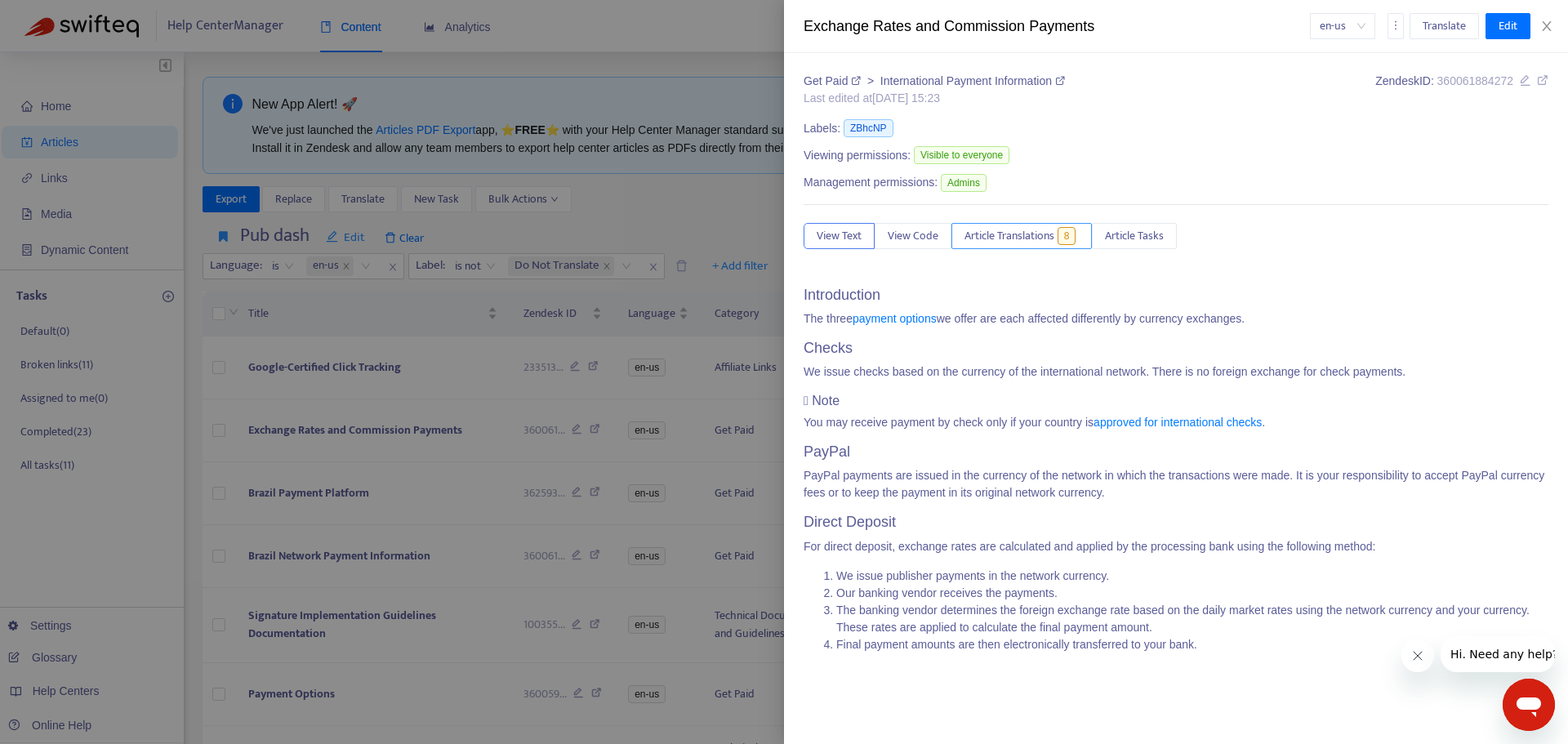
click at [1029, 239] on span "Article Translations" at bounding box center [1009, 236] width 90 height 18
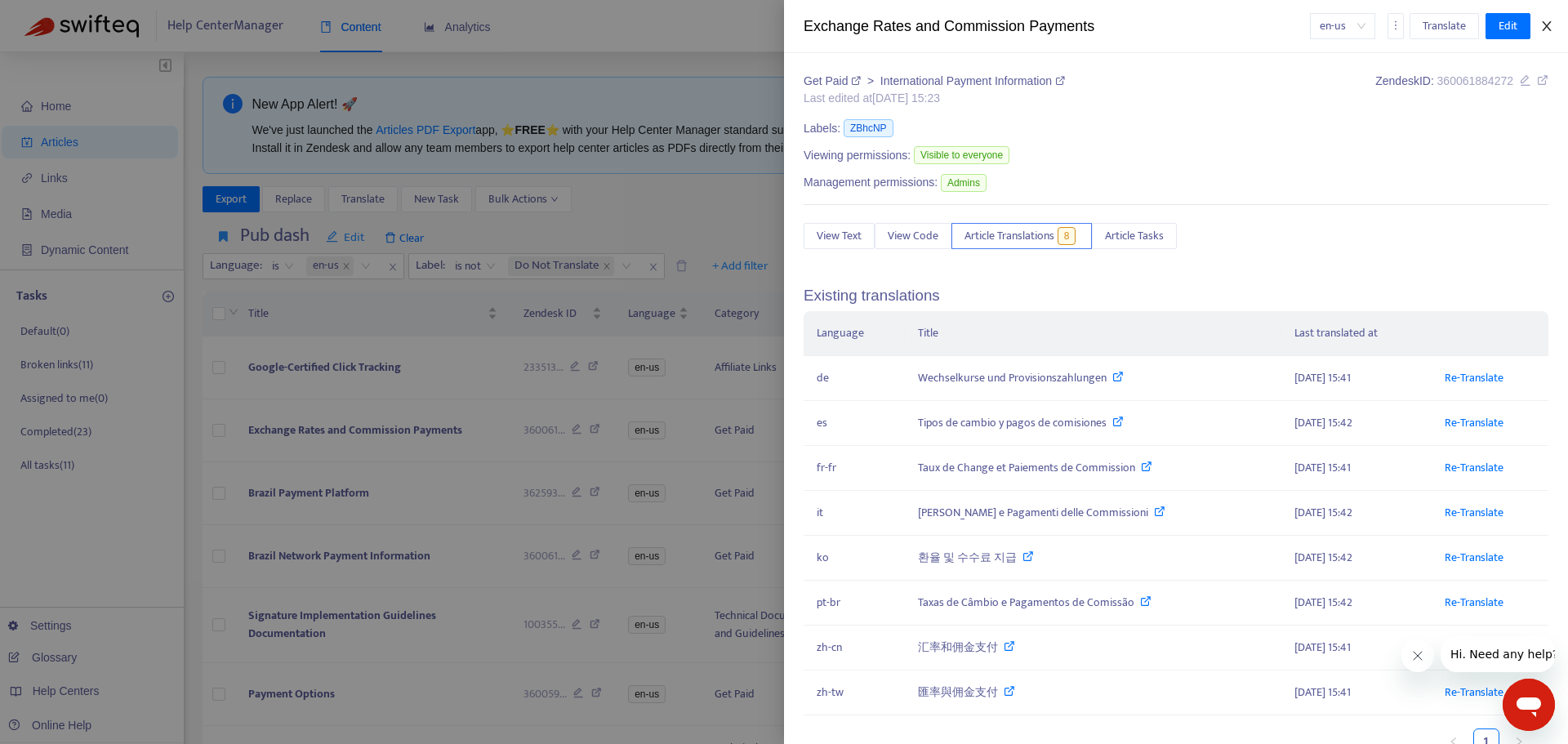
click at [1544, 31] on icon "close" at bounding box center [1547, 26] width 13 height 13
